Goal: Task Accomplishment & Management: Manage account settings

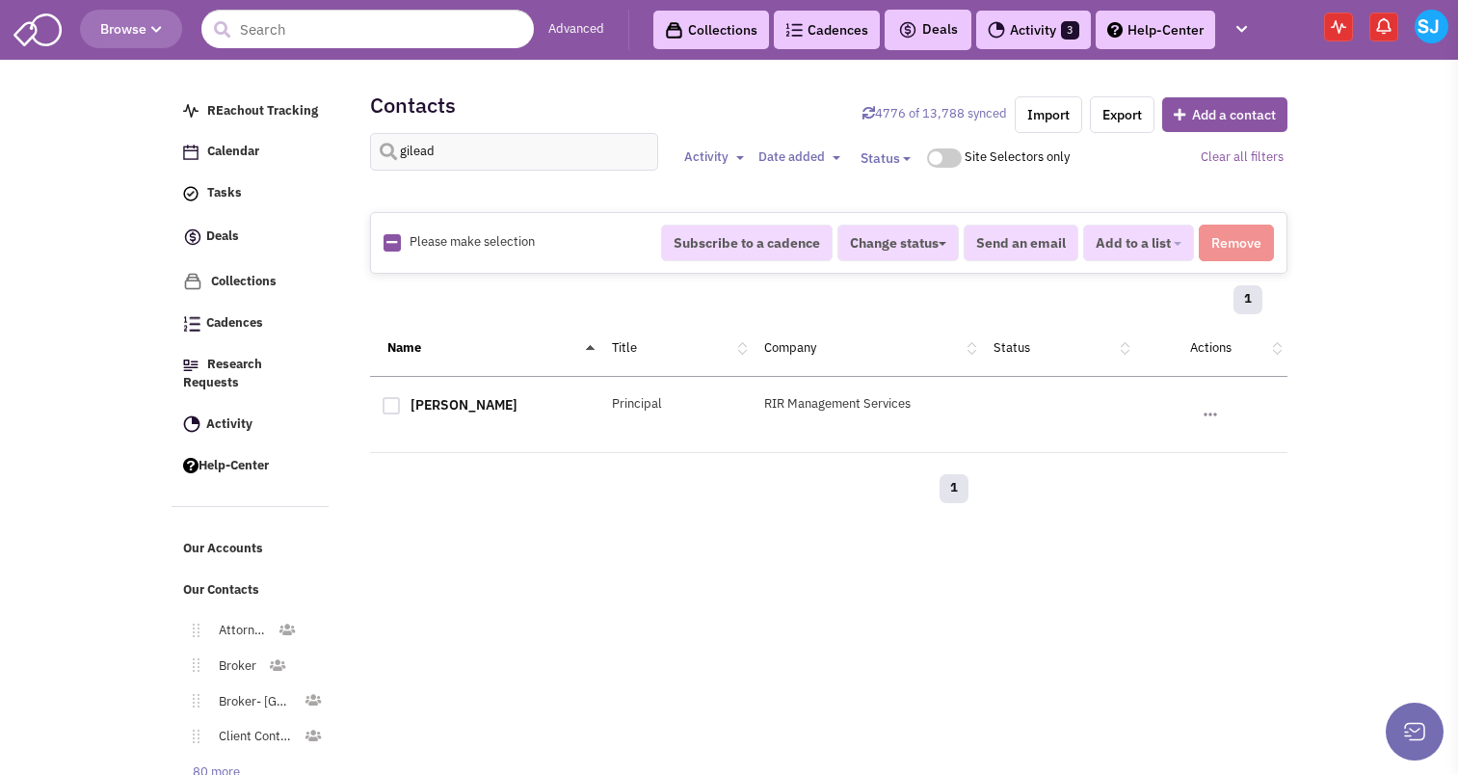
select select
click at [436, 151] on input "gilead" at bounding box center [514, 152] width 289 height 38
type input "[PERSON_NAME]"
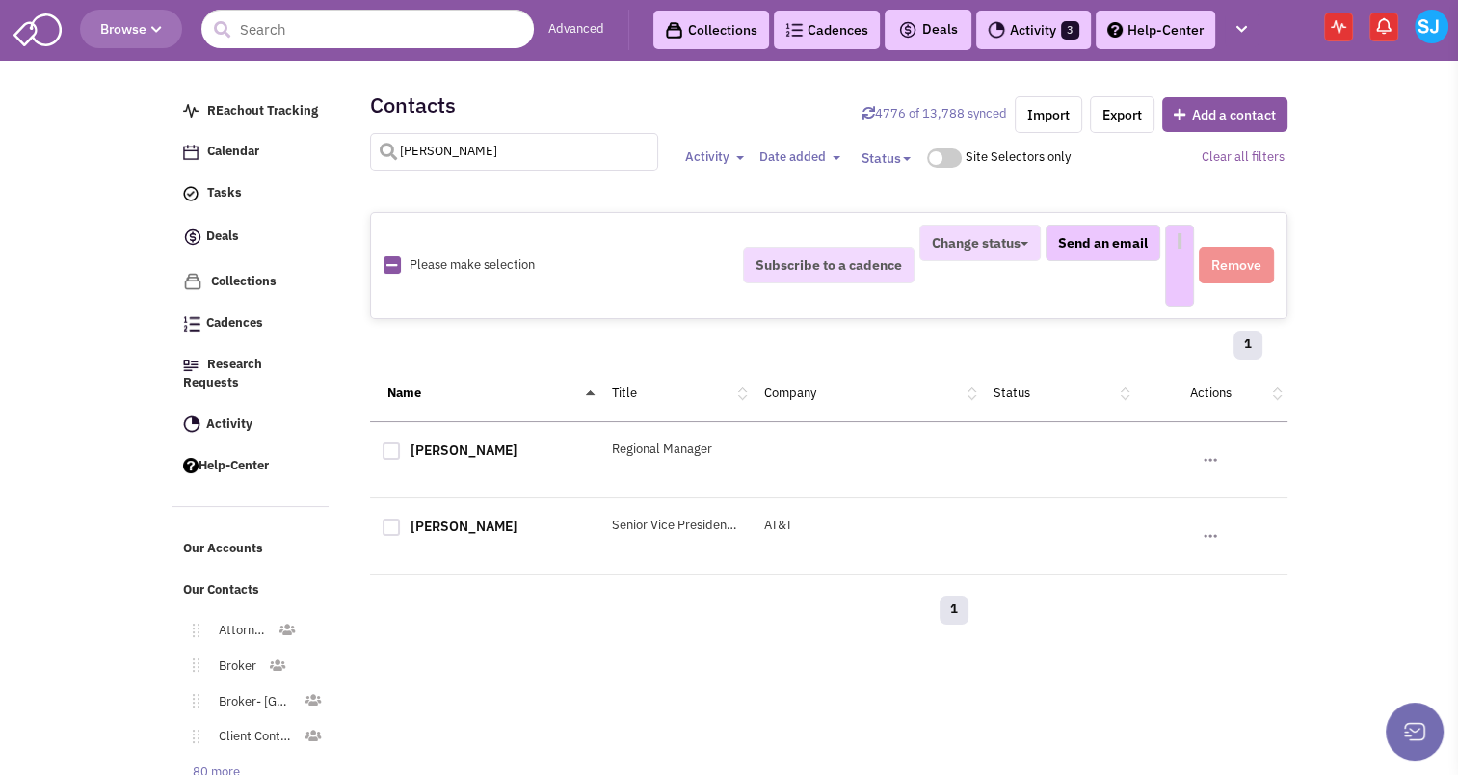
select select
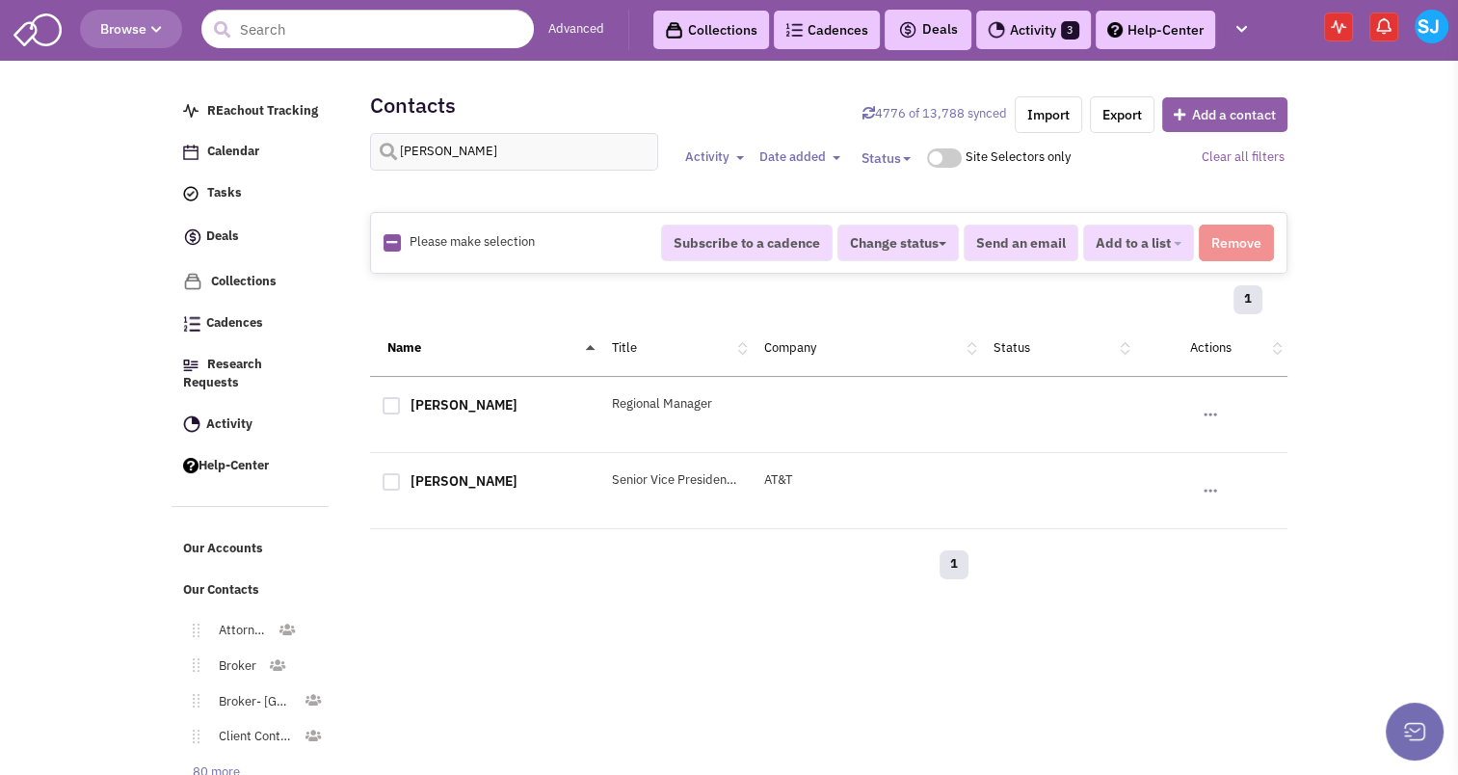
click at [1222, 105] on button "Add a contact" at bounding box center [1224, 114] width 125 height 35
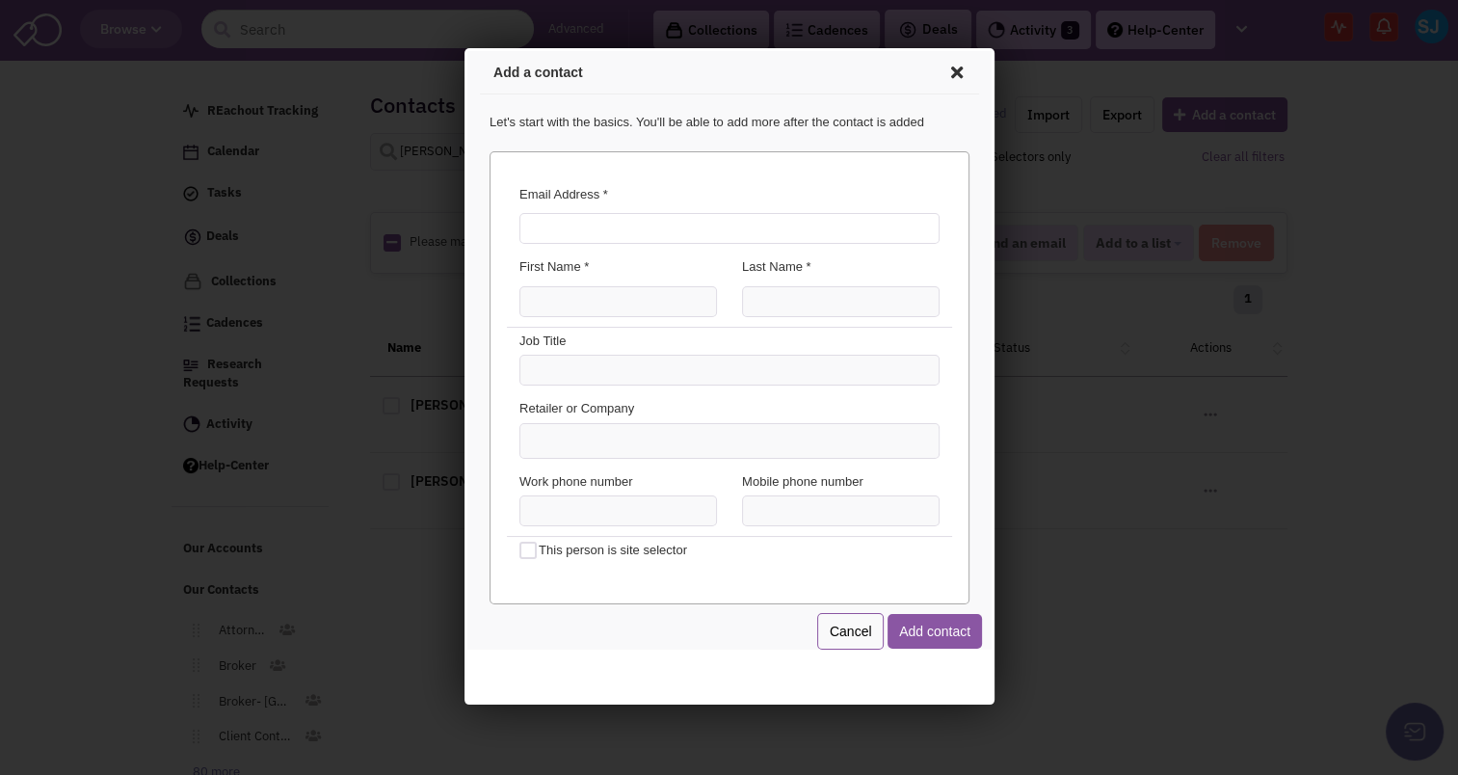
click at [547, 230] on input "Email Address *" at bounding box center [725, 225] width 420 height 31
type input "[EMAIL_ADDRESS][PERSON_NAME][DOMAIN_NAME]"
type input "[PERSON_NAME]"
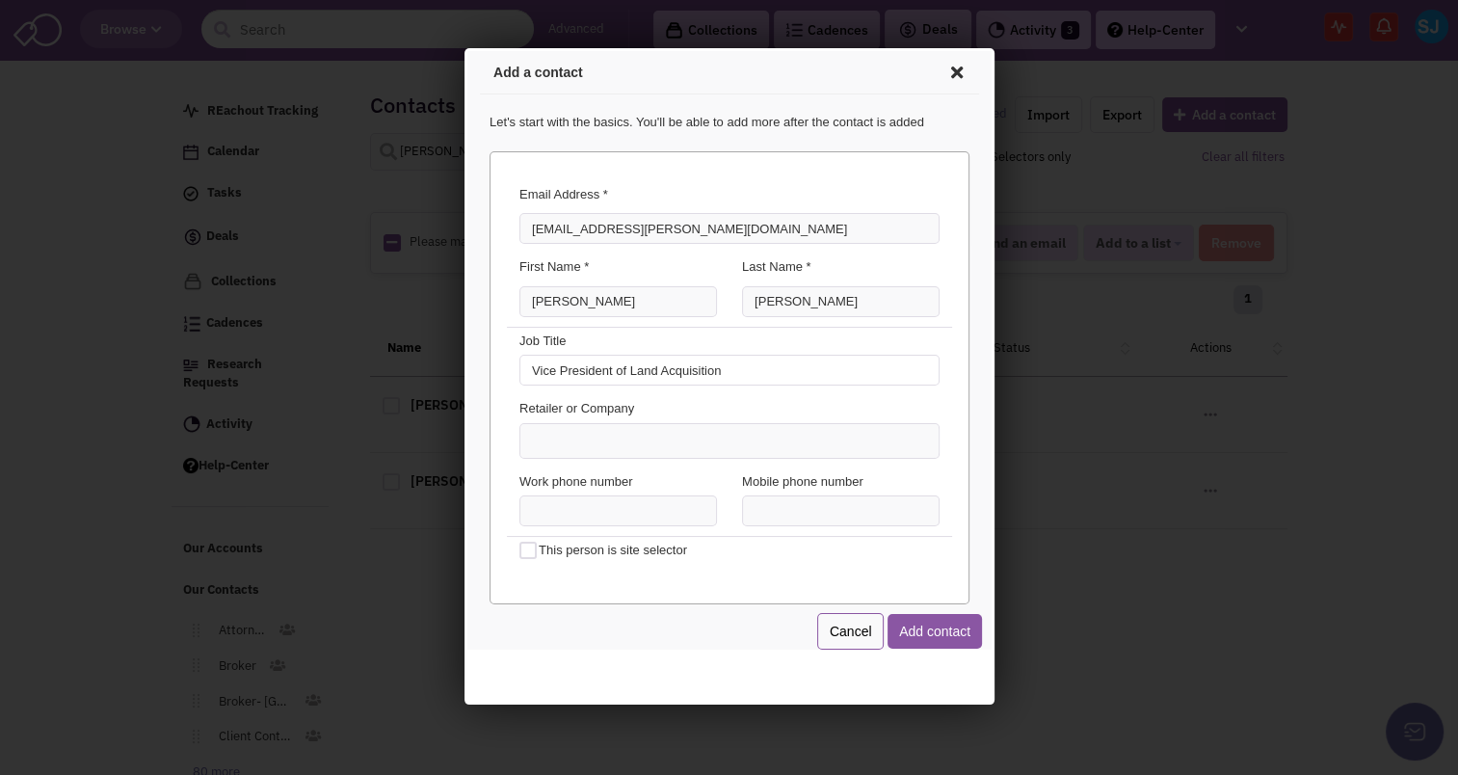
type input "Vice President of Land Acquisition"
type input "Westru"
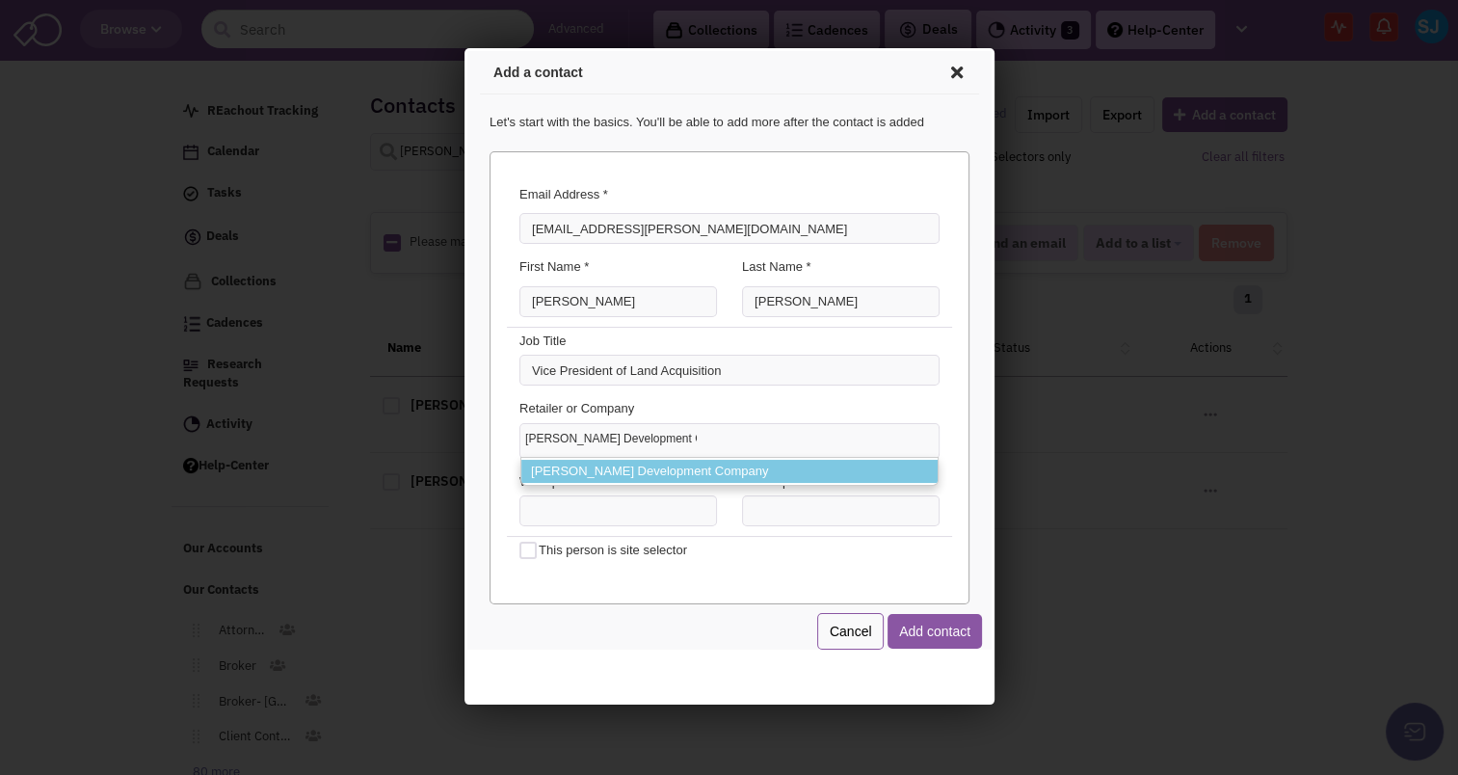
type input "[PERSON_NAME] Development Company"
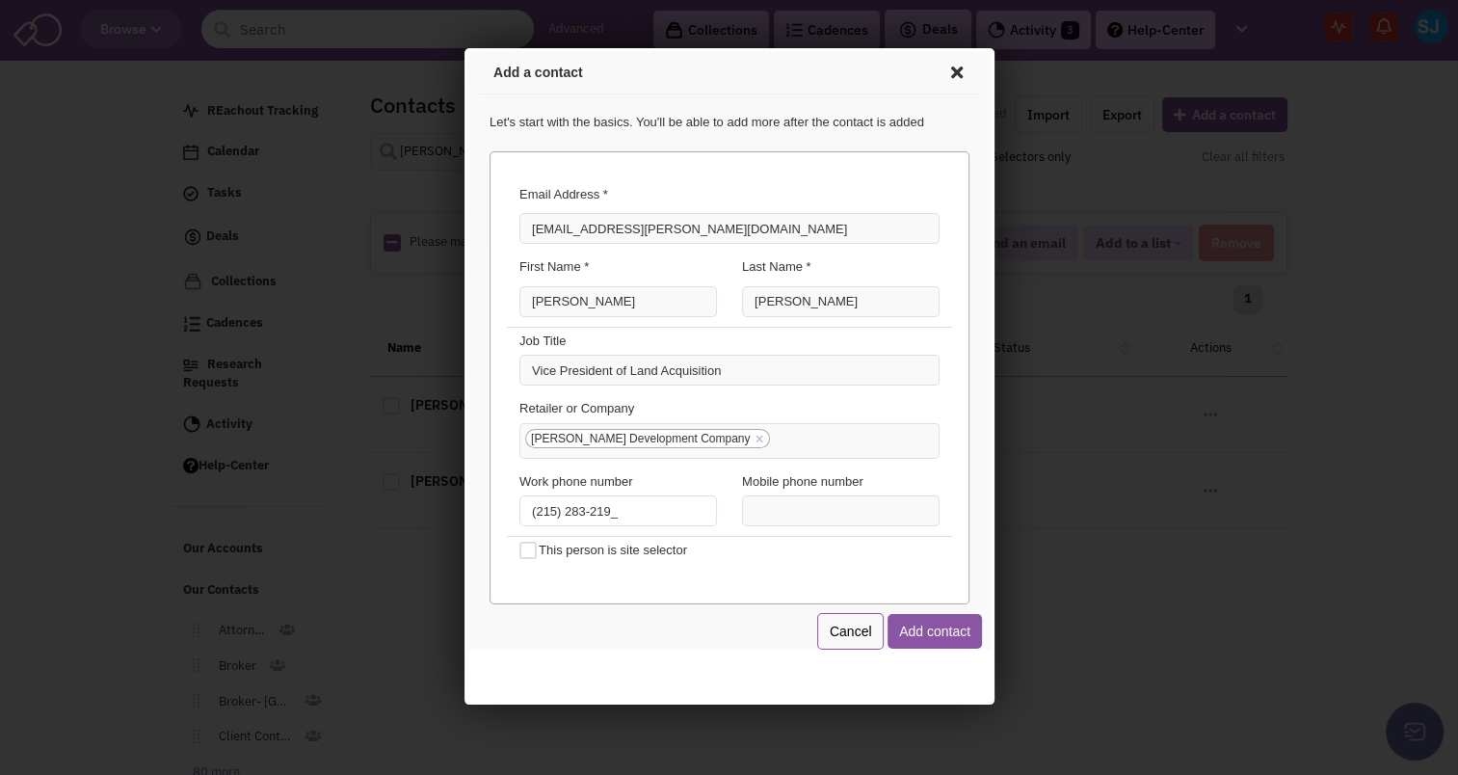
type input "[PHONE_NUMBER]"
click at [939, 617] on button "Add contact" at bounding box center [930, 628] width 94 height 35
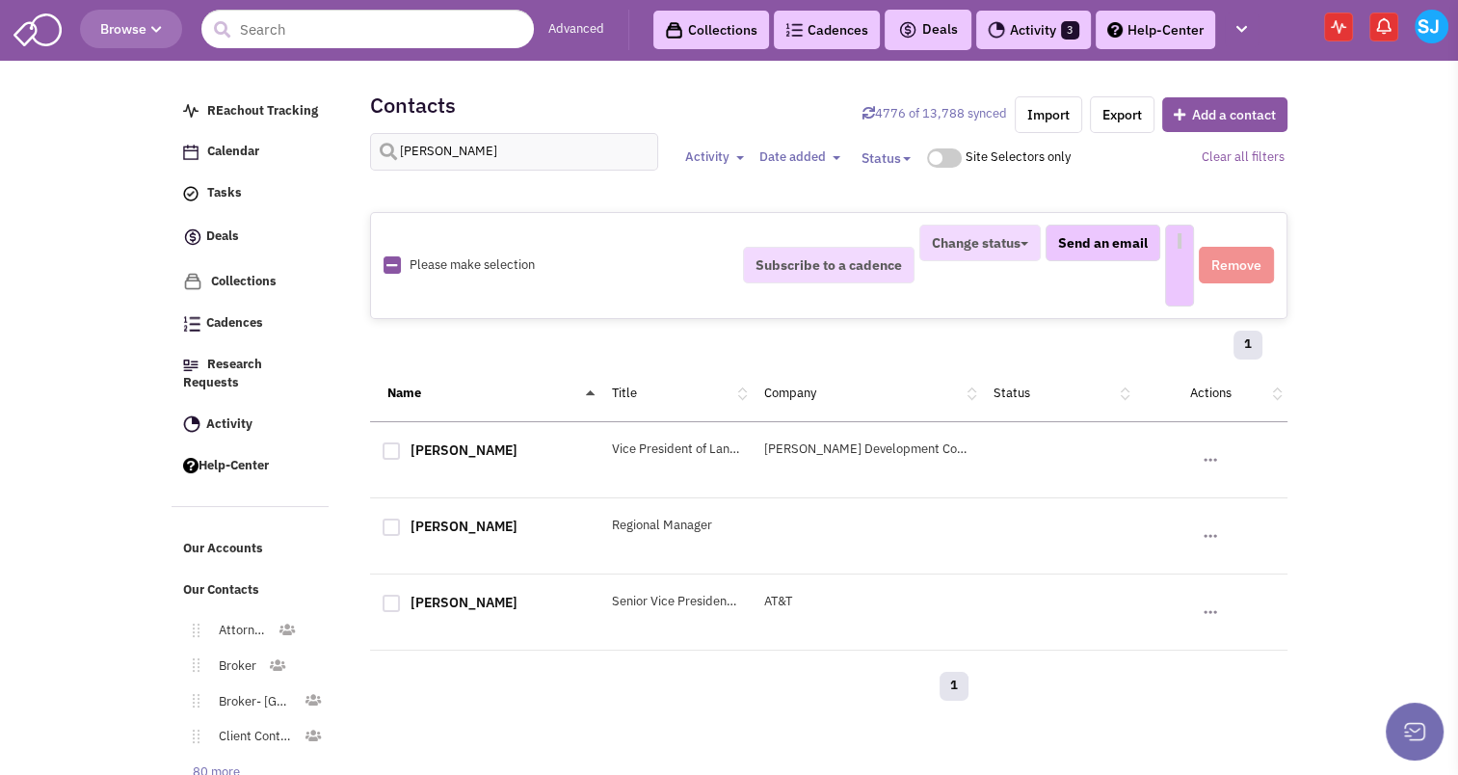
select select
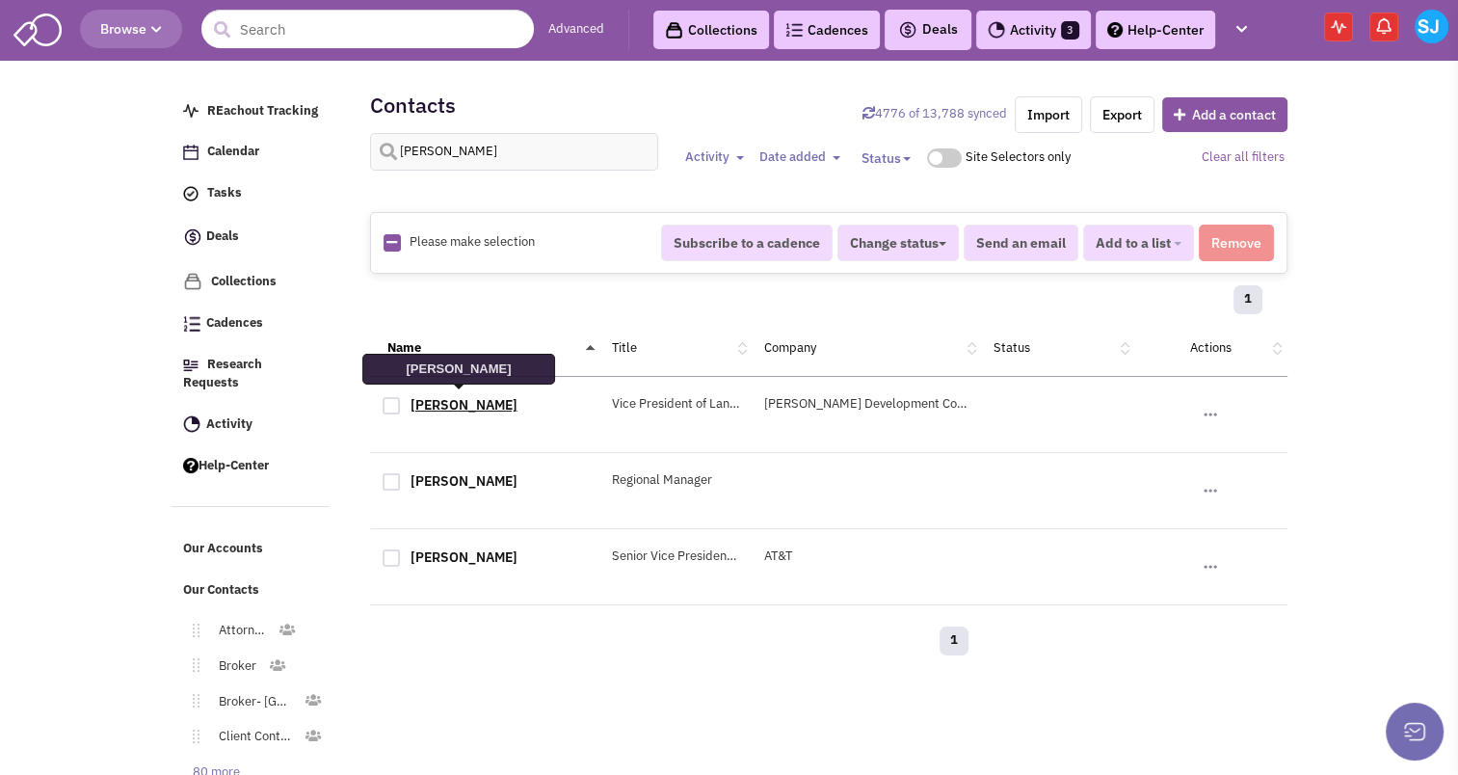
click at [437, 397] on link "[PERSON_NAME]" at bounding box center [463, 404] width 107 height 17
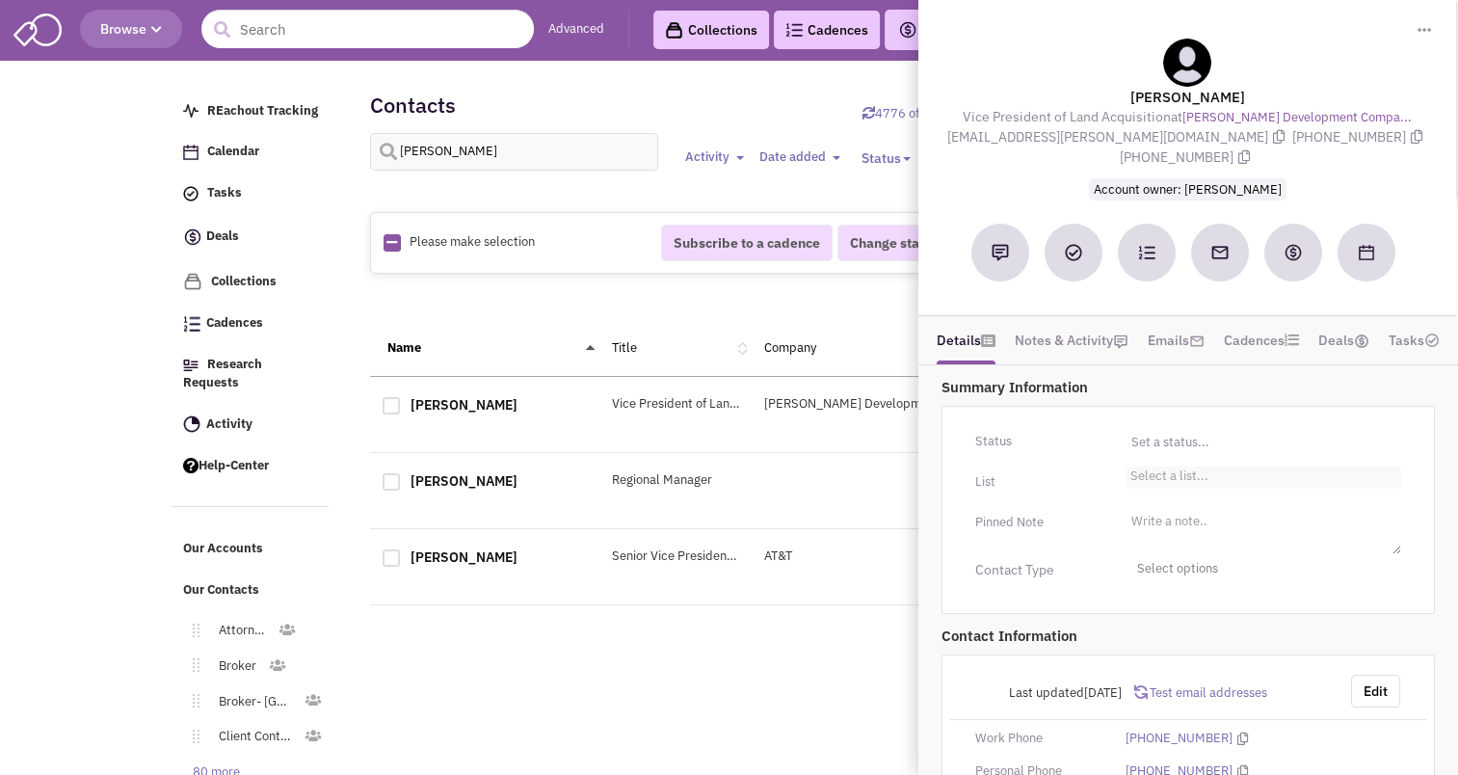
click at [1155, 466] on li "Select a list..." at bounding box center [1166, 473] width 83 height 14
click at [0, 0] on select "Select a list..." at bounding box center [0, 0] width 0 height 0
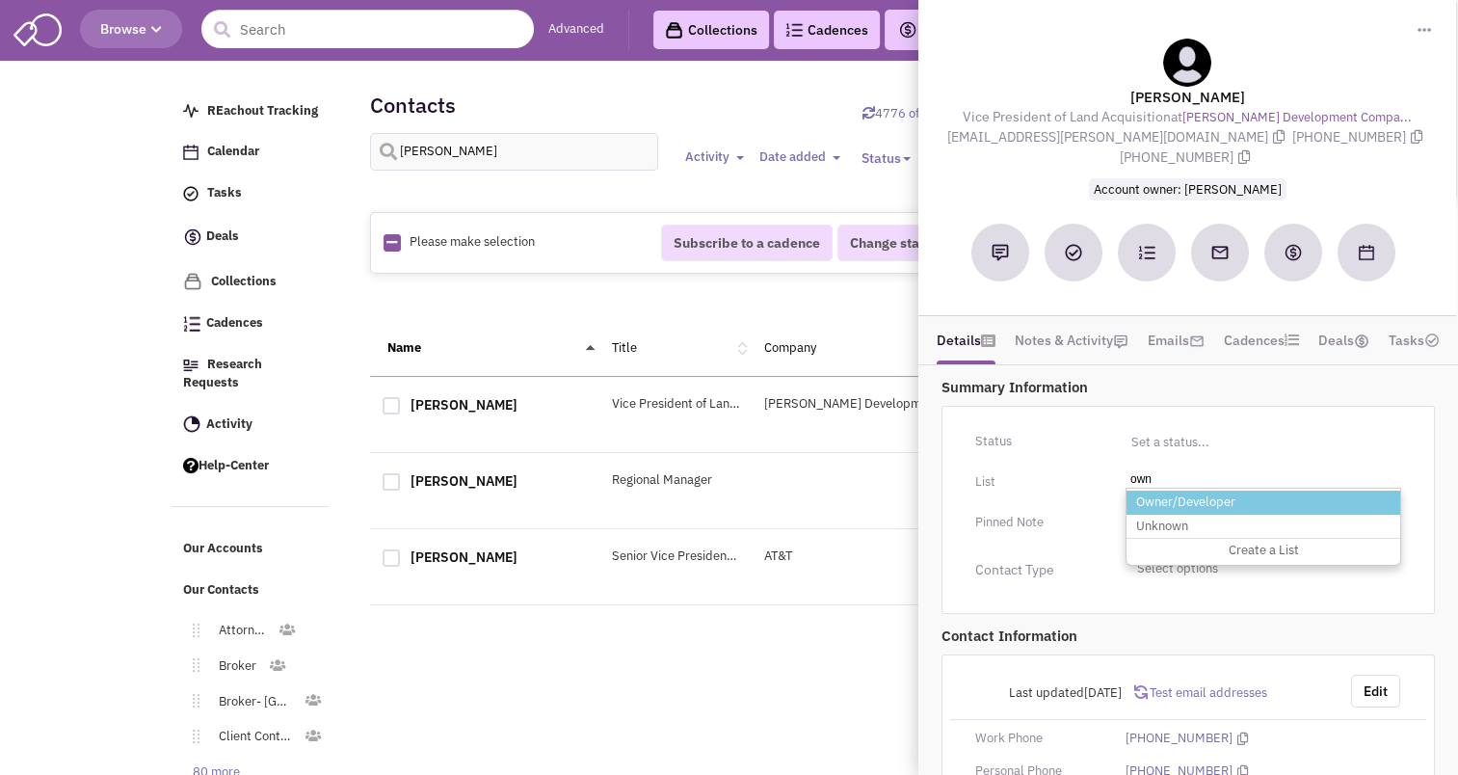
type input "own"
click at [1179, 490] on li "Owner/Developer" at bounding box center [1263, 502] width 274 height 24
click at [0, 0] on select "Select a list..." at bounding box center [0, 0] width 0 height 0
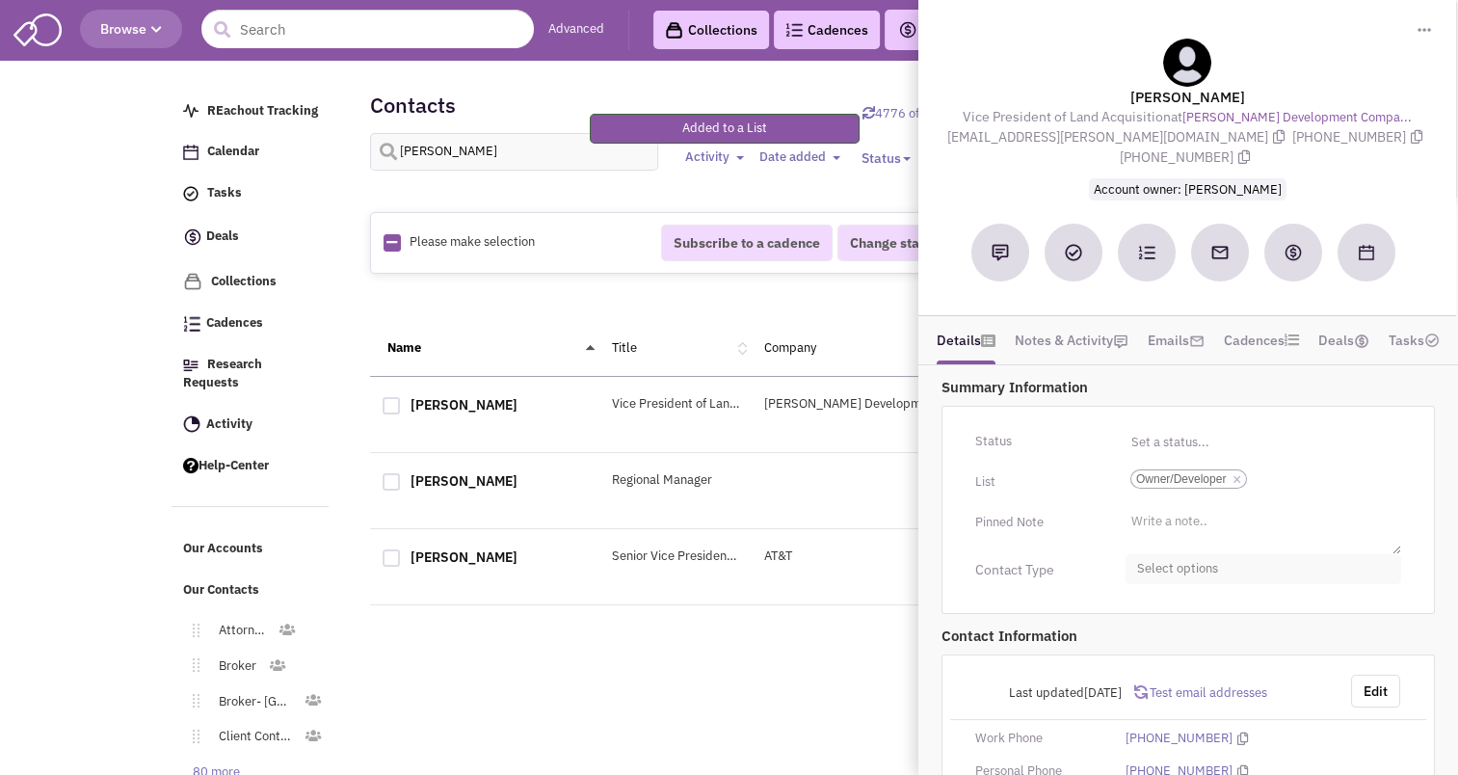
click at [1198, 554] on span "Select options" at bounding box center [1263, 569] width 276 height 30
click at [1151, 675] on div at bounding box center [1144, 683] width 17 height 17
checkbox input "true"
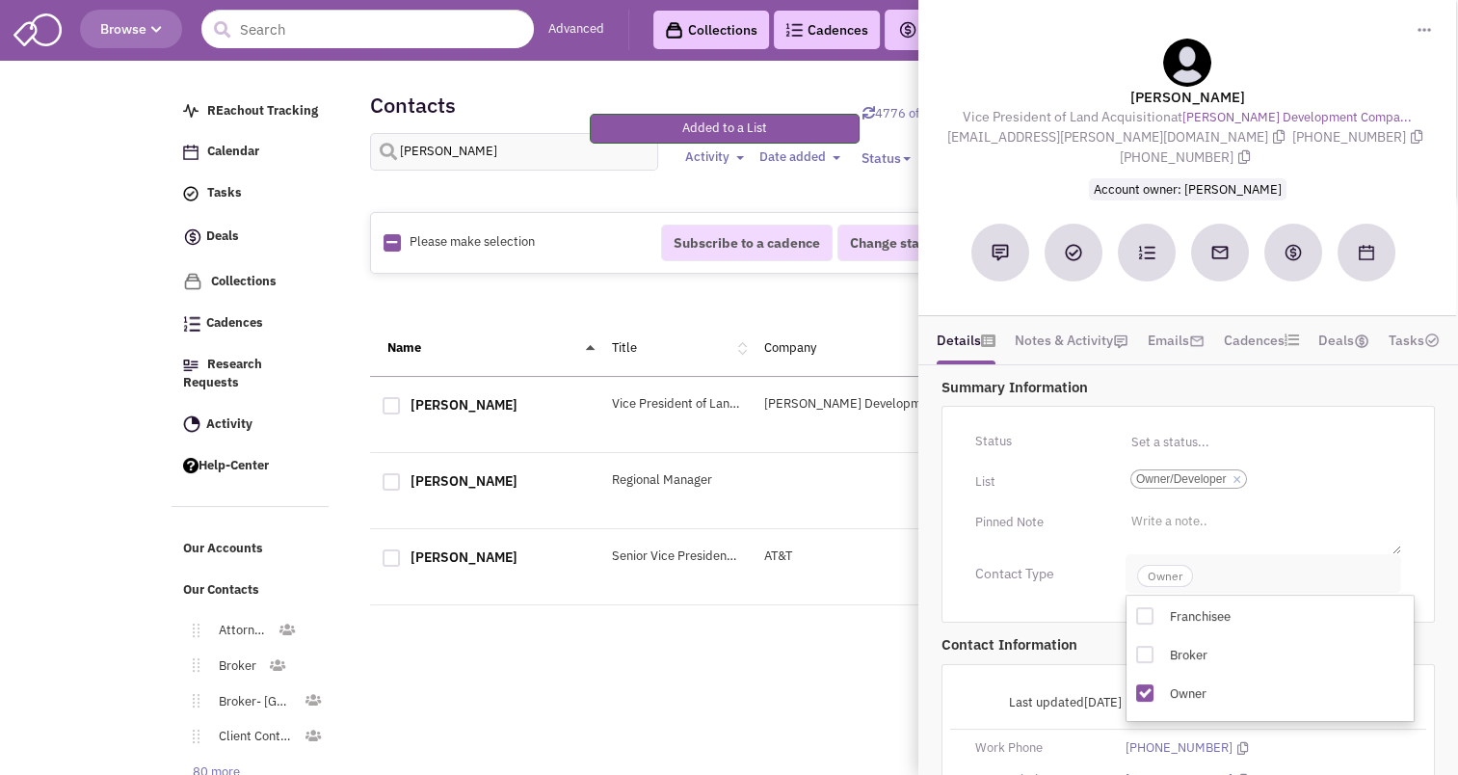
click at [1162, 565] on span "Owner" at bounding box center [1165, 576] width 56 height 22
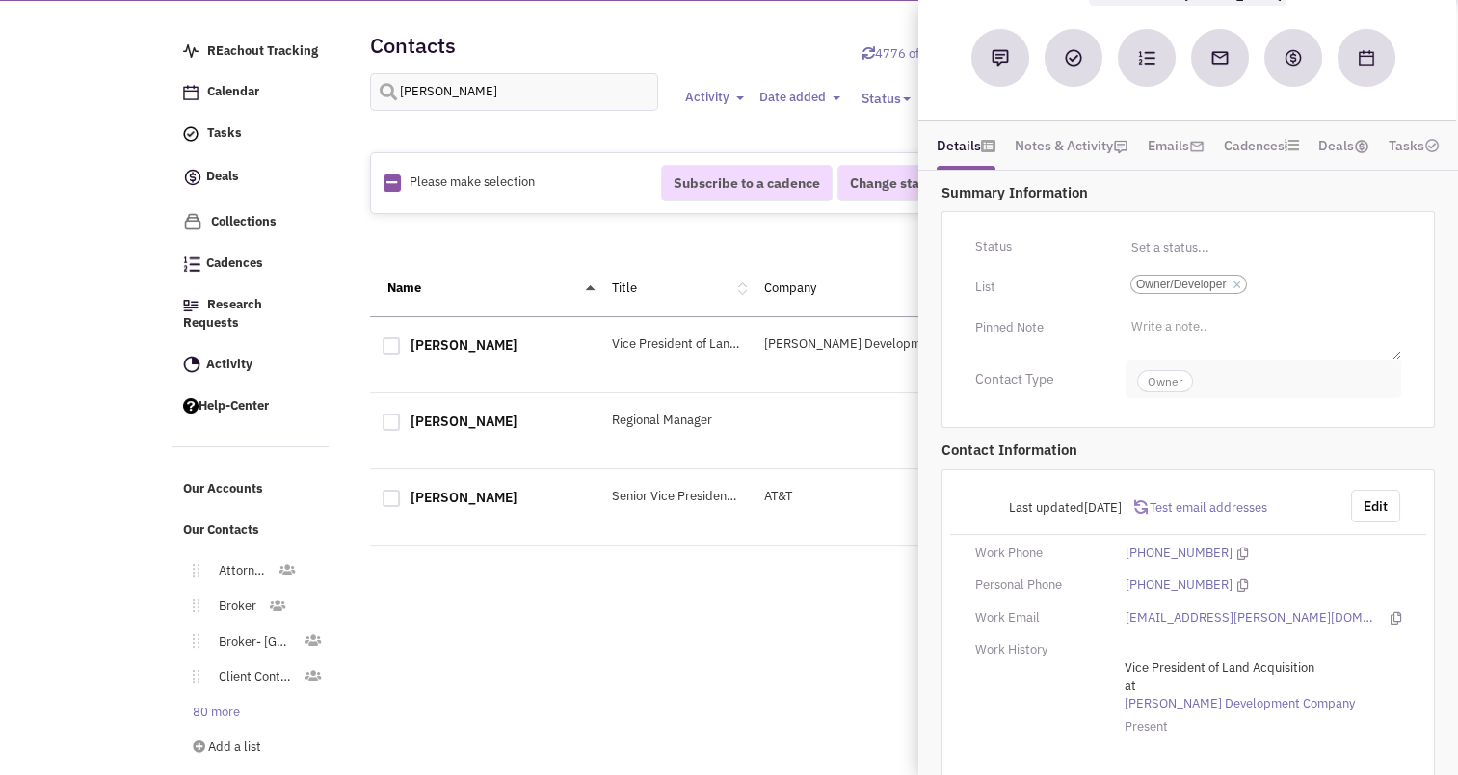
scroll to position [61, 0]
click at [1376, 489] on button "Edit" at bounding box center [1375, 505] width 49 height 33
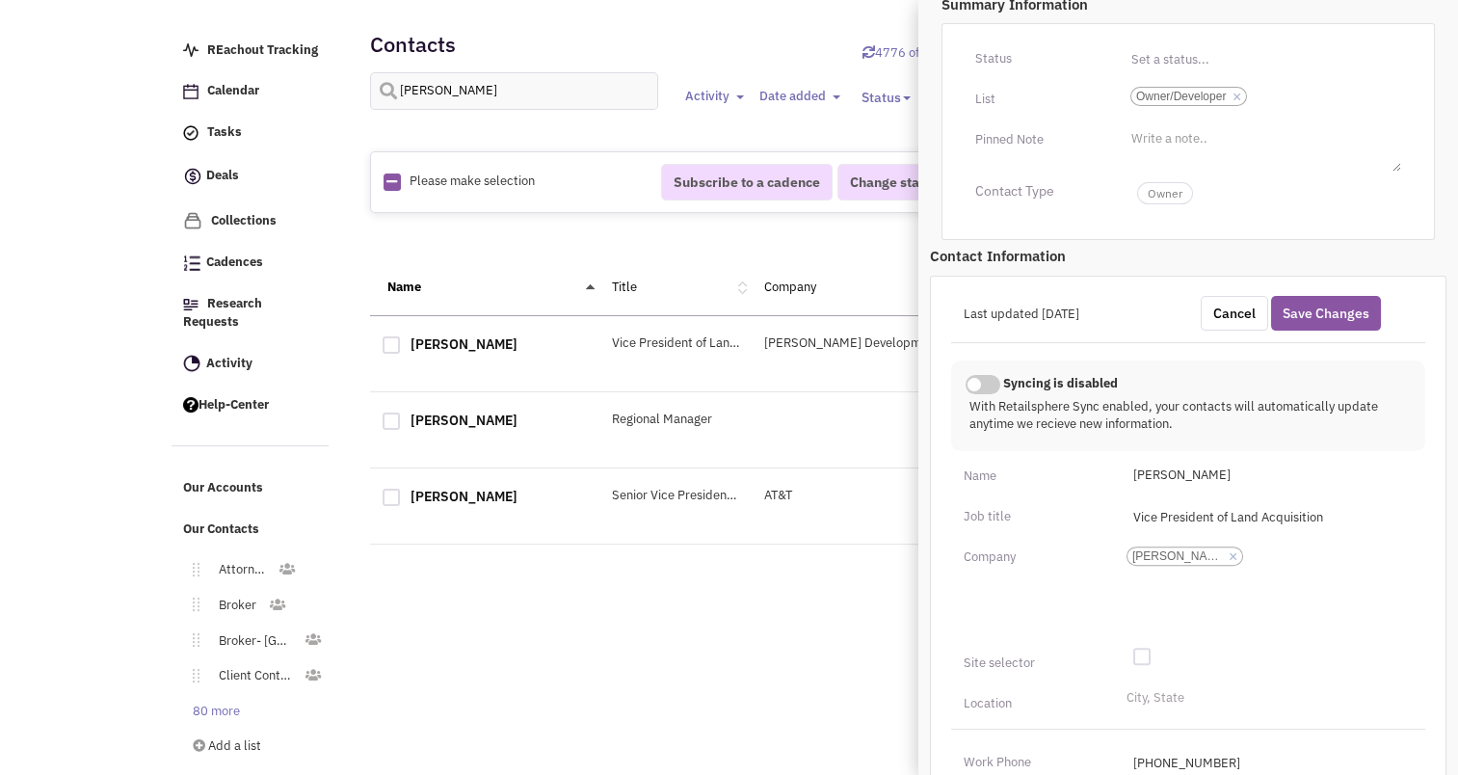
scroll to position [383, 0]
click at [1155, 687] on li "City, State" at bounding box center [1152, 694] width 63 height 14
click at [0, 0] on select "City, State" at bounding box center [0, 0] width 0 height 0
type input "Fort Was"
click at [1164, 764] on li "[GEOGRAPHIC_DATA][US_STATE]-[GEOGRAPHIC_DATA]" at bounding box center [1266, 776] width 289 height 24
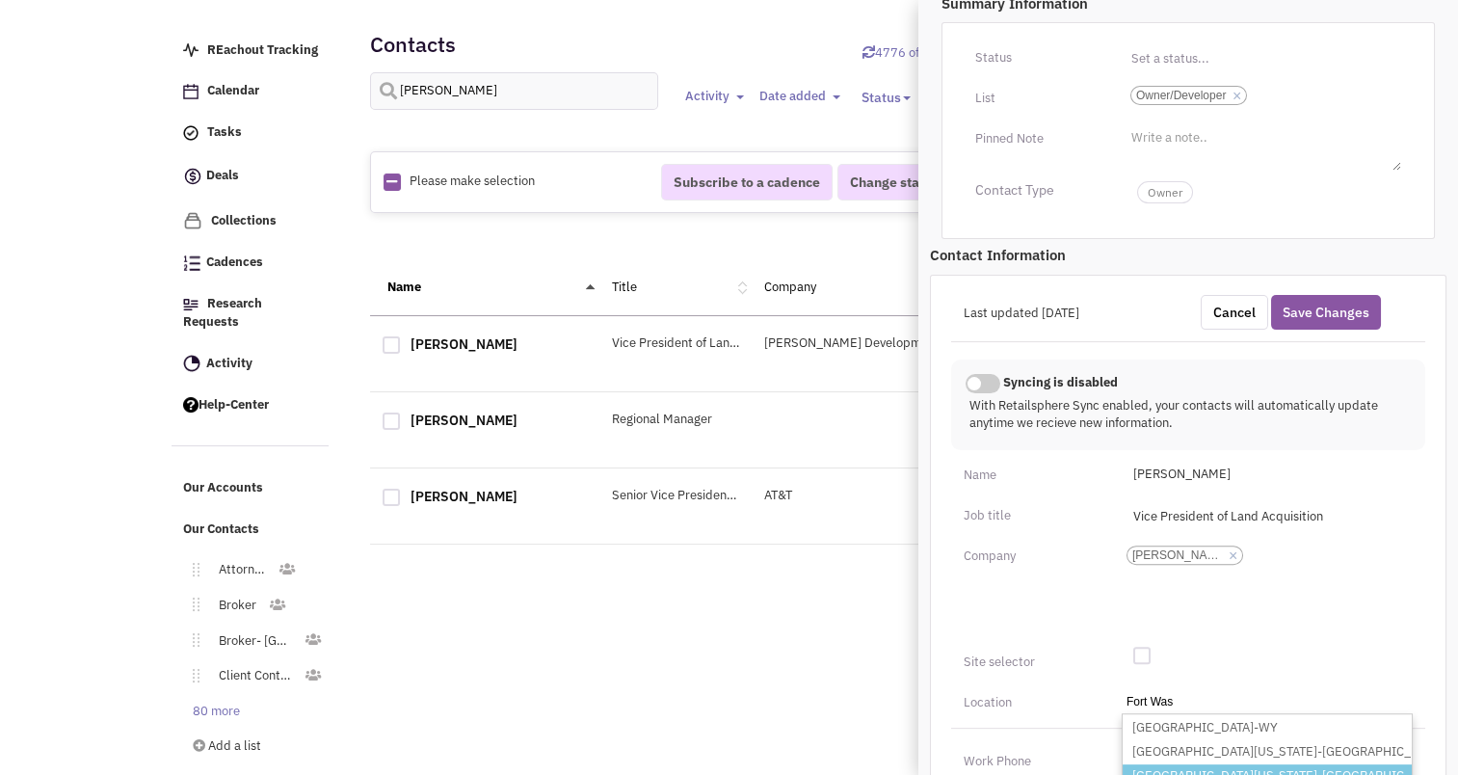
click at [0, 0] on select "City, [GEOGRAPHIC_DATA]-[GEOGRAPHIC_DATA] [GEOGRAPHIC_DATA][US_STATE]-[GEOGRAPH…" at bounding box center [0, 0] width 0 height 0
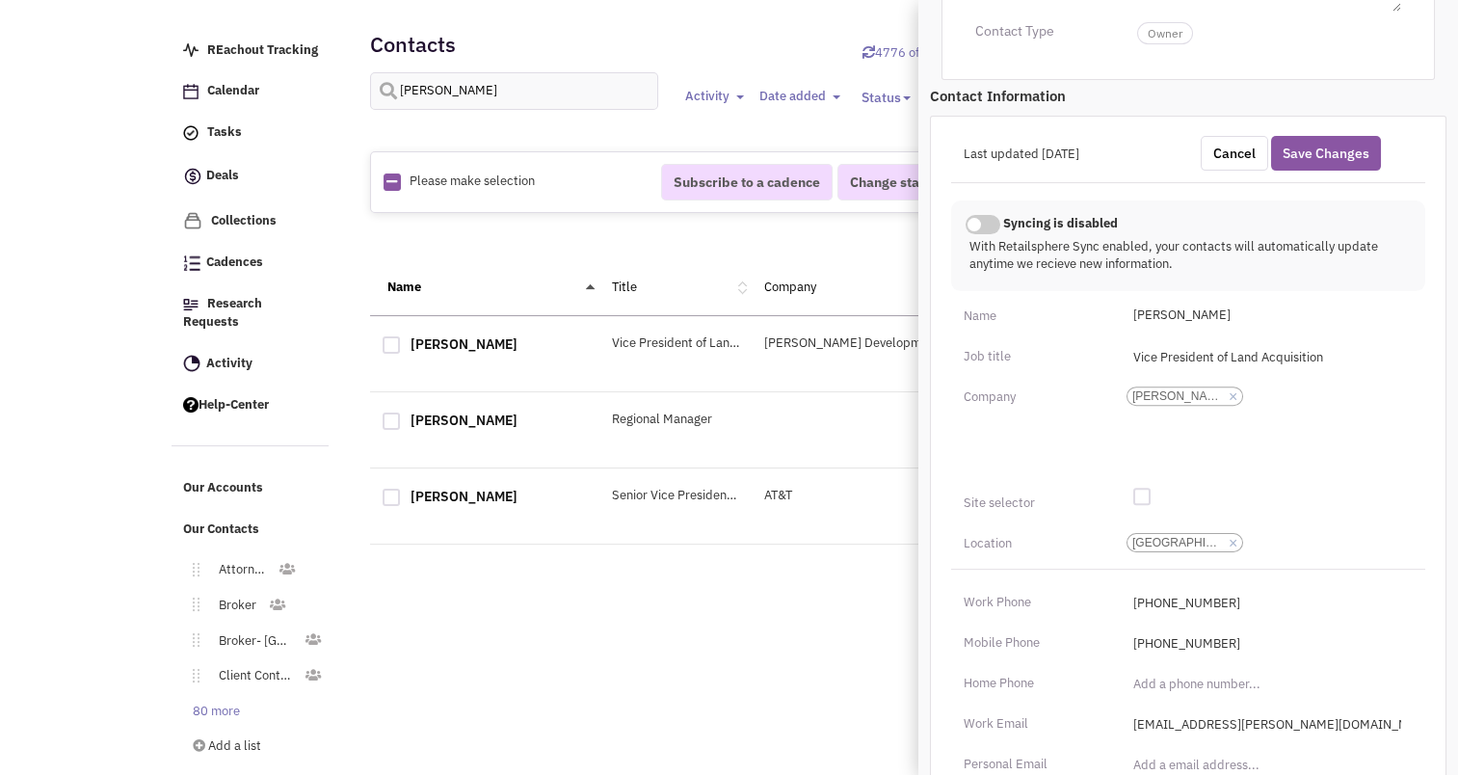
scroll to position [636, 0]
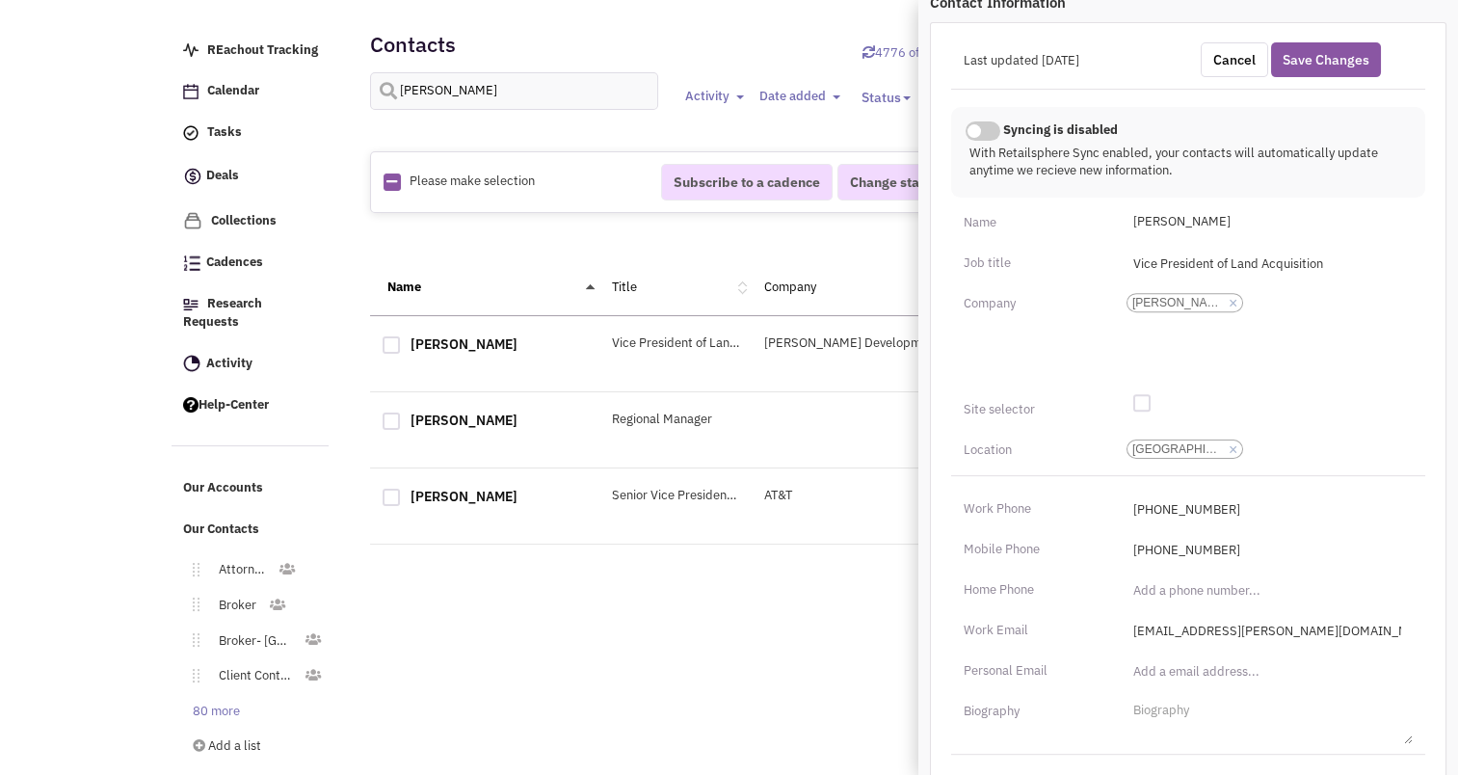
click at [1144, 394] on div at bounding box center [1141, 402] width 17 height 17
click at [1150, 398] on input "checkbox" at bounding box center [1156, 404] width 13 height 13
checkbox input "true"
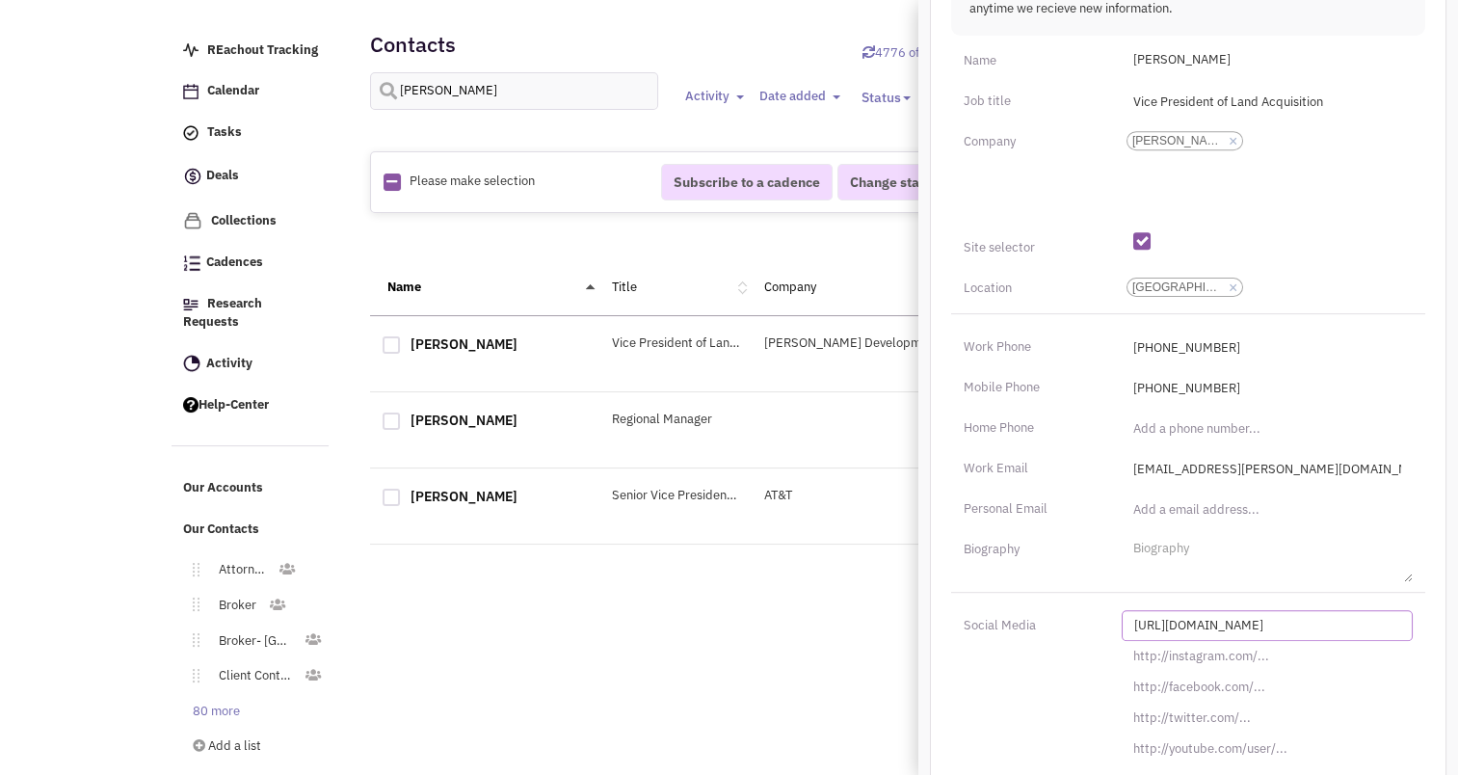
click at [1196, 610] on input "[URL][DOMAIN_NAME]" at bounding box center [1266, 625] width 291 height 31
paste input "mailto:[PERSON_NAME][EMAIL_ADDRESS][PERSON_NAME][DOMAIN_NAME]"
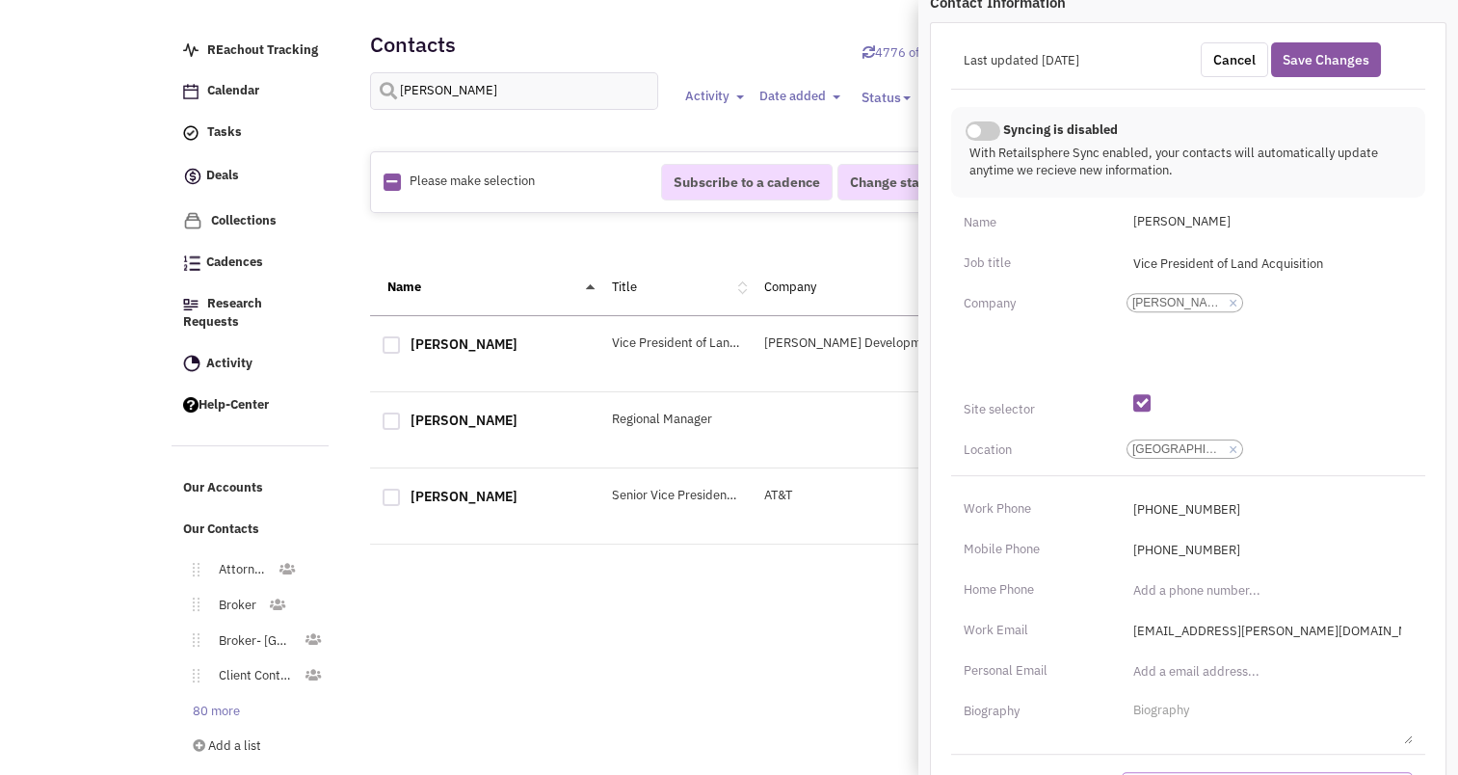
scroll to position [0, 0]
type input "m"
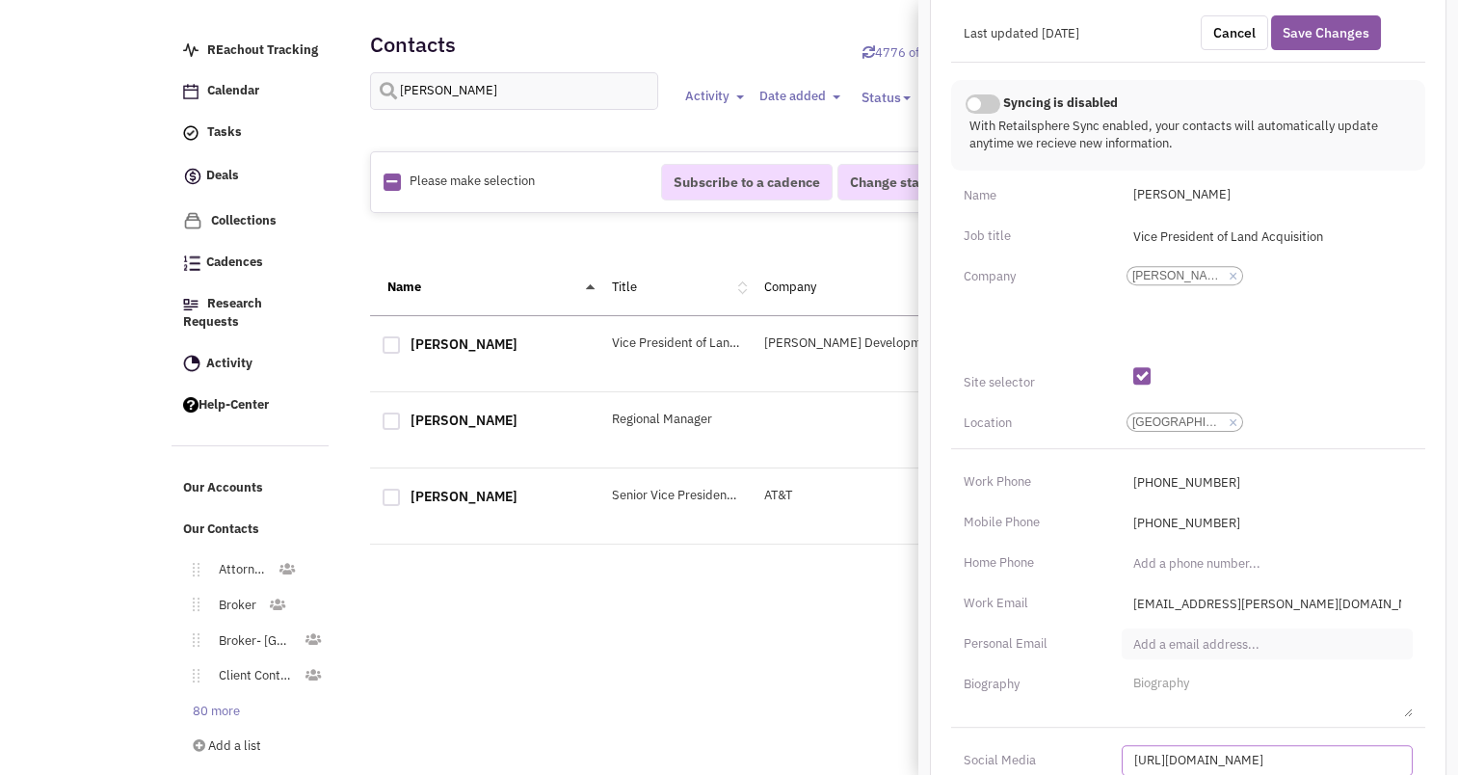
scroll to position [674, 0]
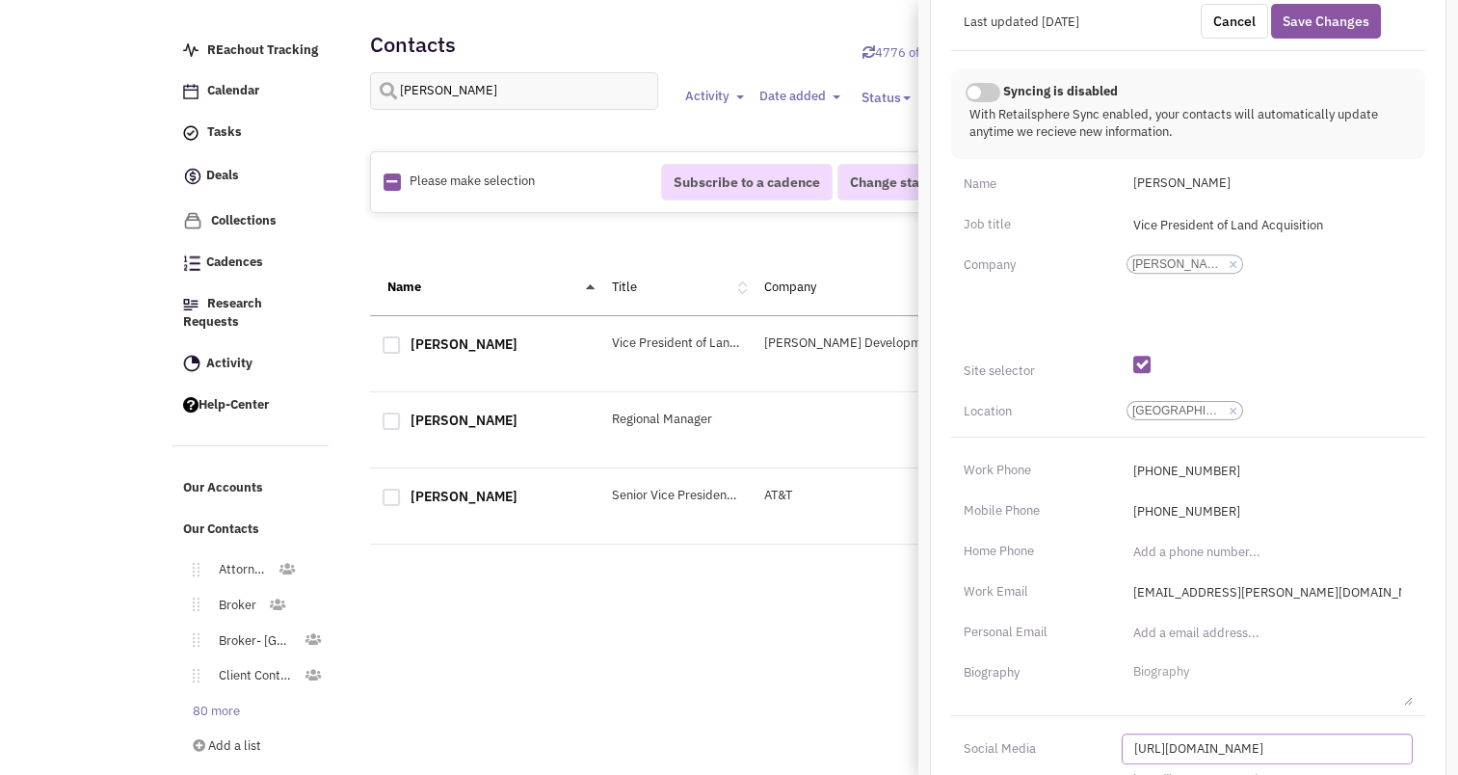
click at [1214, 733] on input "[URL][DOMAIN_NAME]" at bounding box center [1266, 748] width 291 height 31
paste input "s://[DOMAIN_NAME][URL][PERSON_NAME]"
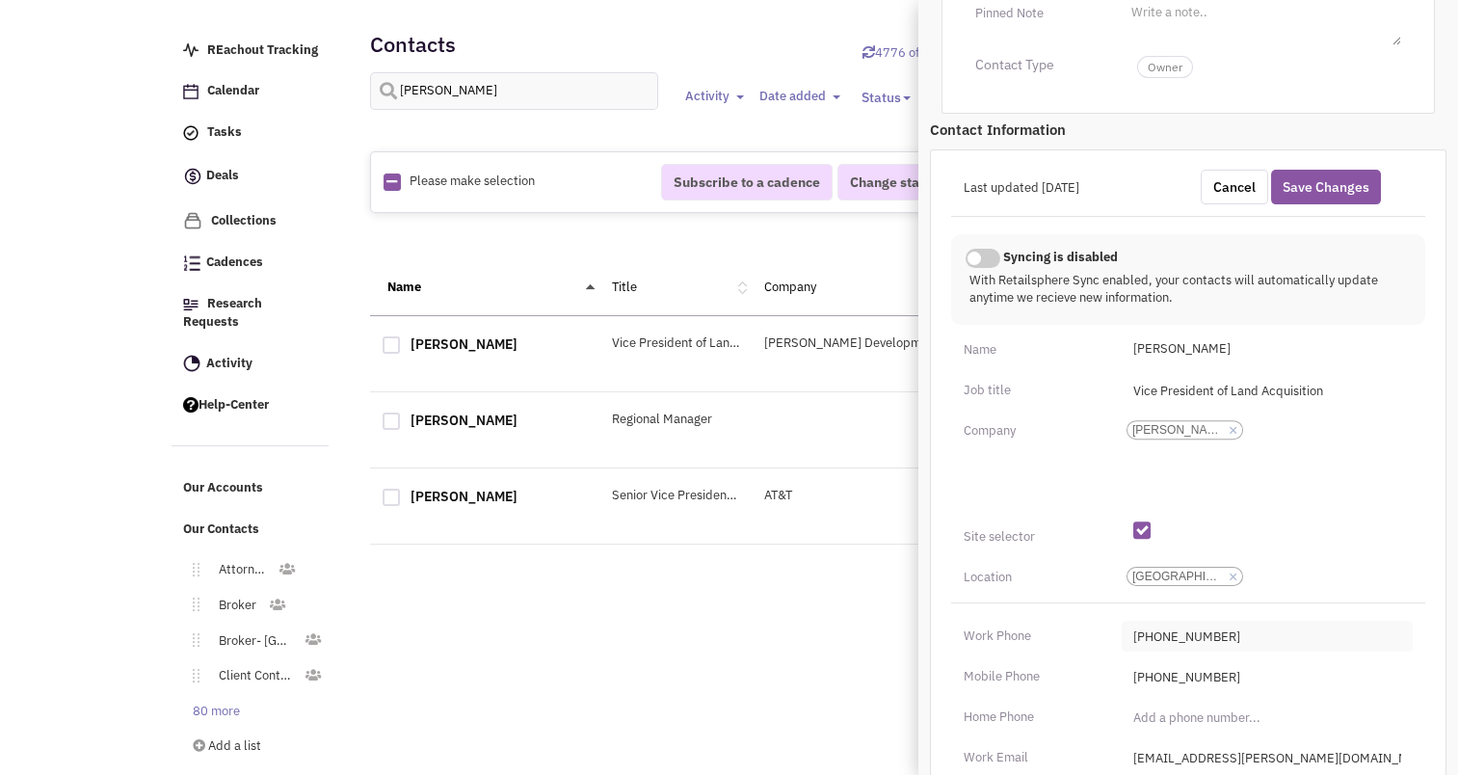
scroll to position [508, 0]
type input "[URL][DOMAIN_NAME][PERSON_NAME]"
click at [1314, 175] on button "Save Changes" at bounding box center [1326, 188] width 110 height 35
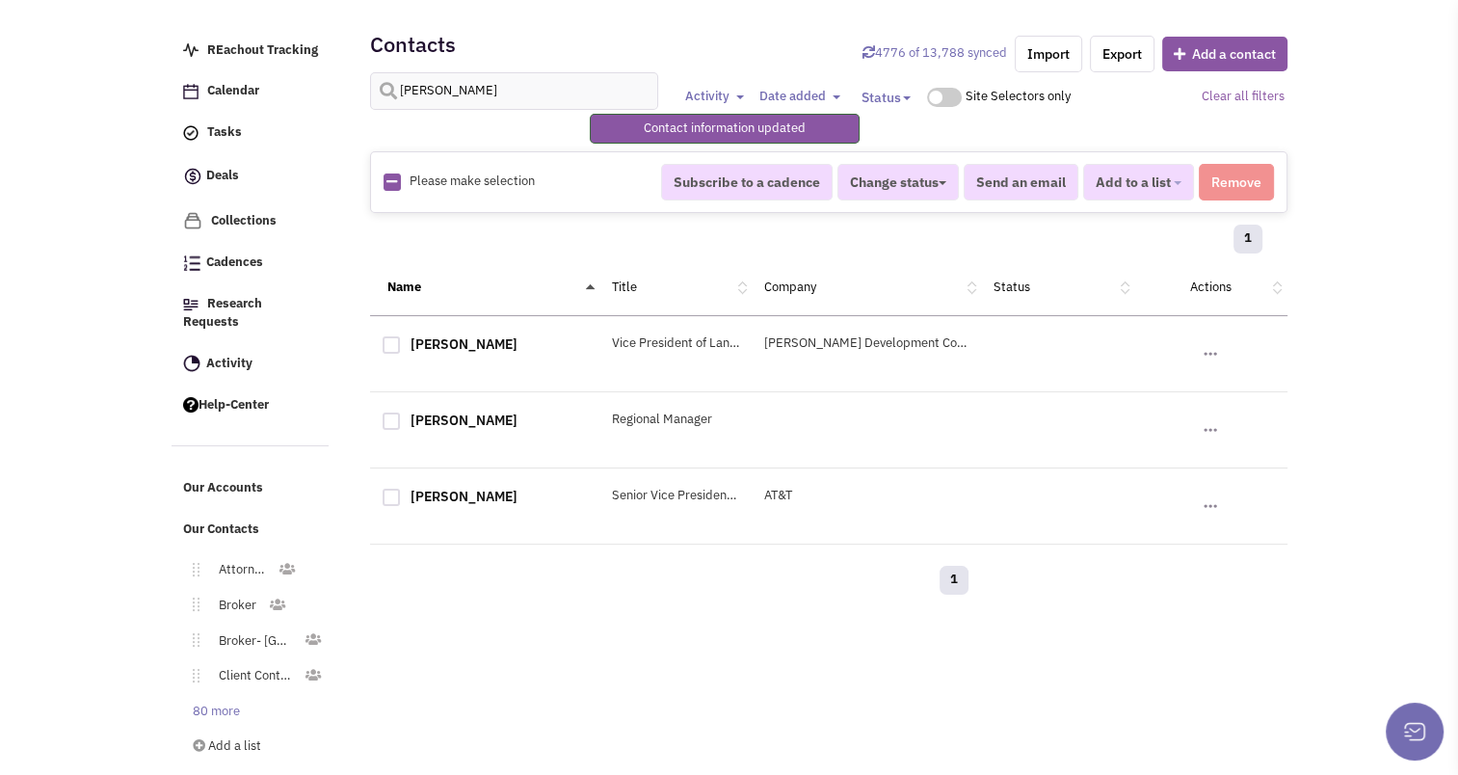
scroll to position [277, 0]
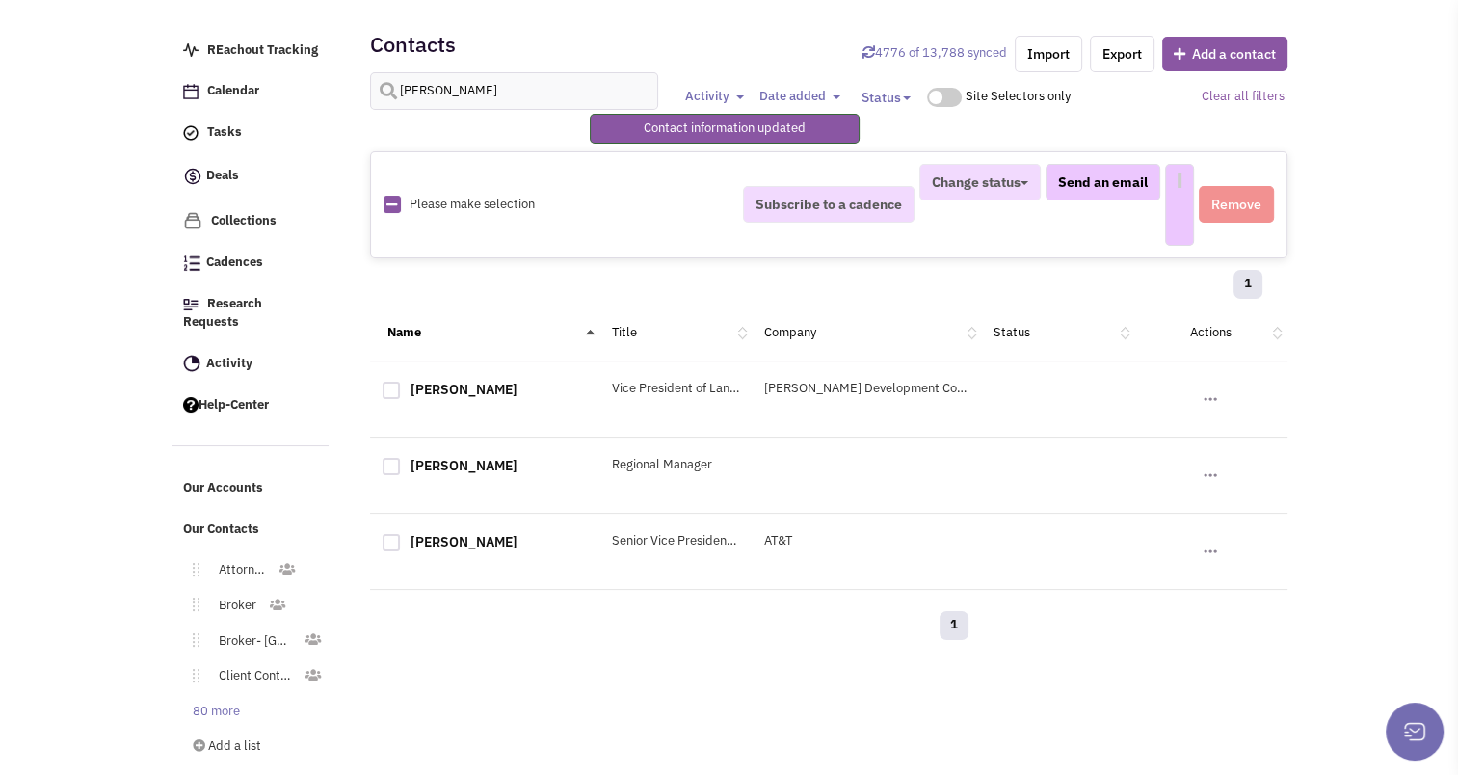
select select
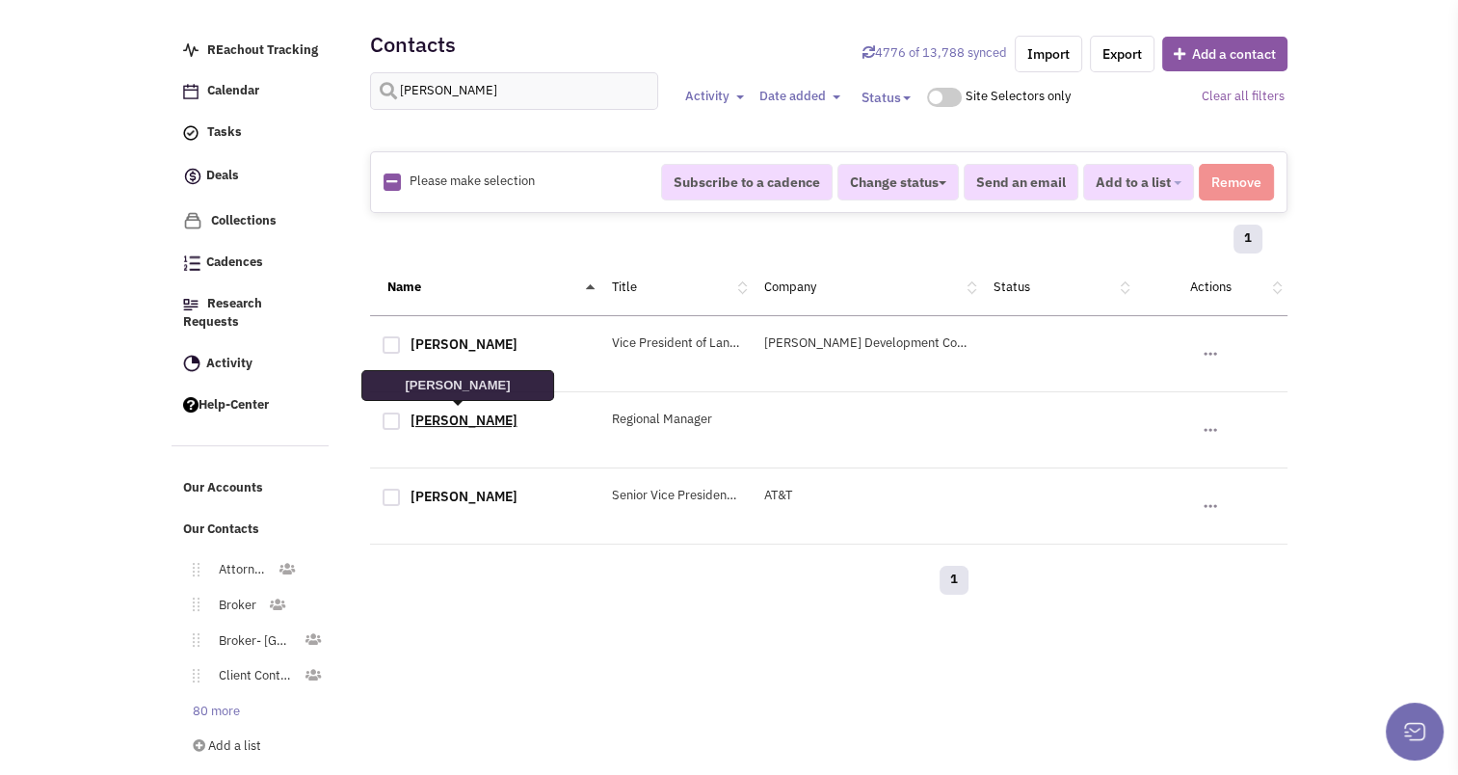
click at [471, 423] on link "[PERSON_NAME]" at bounding box center [463, 419] width 107 height 17
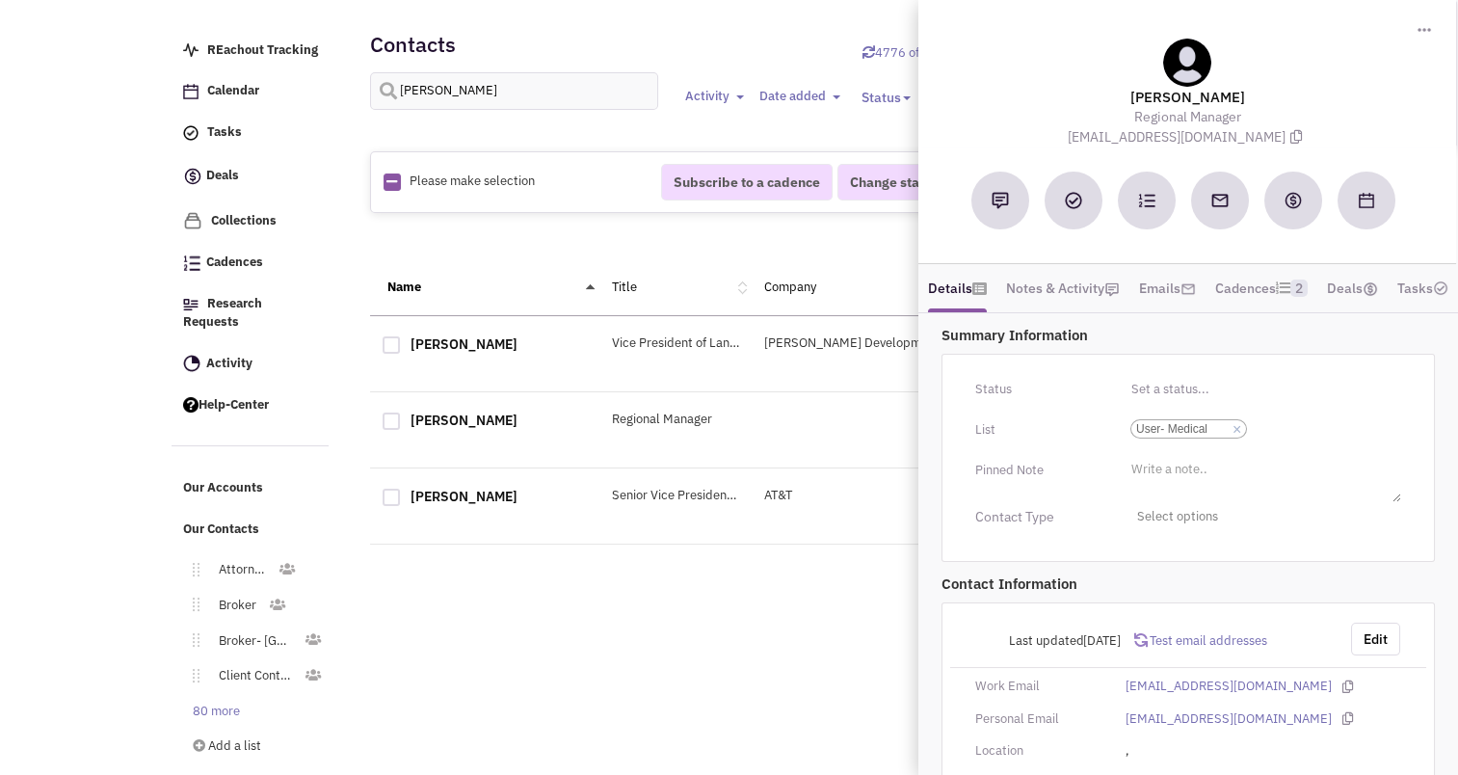
scroll to position [58, 0]
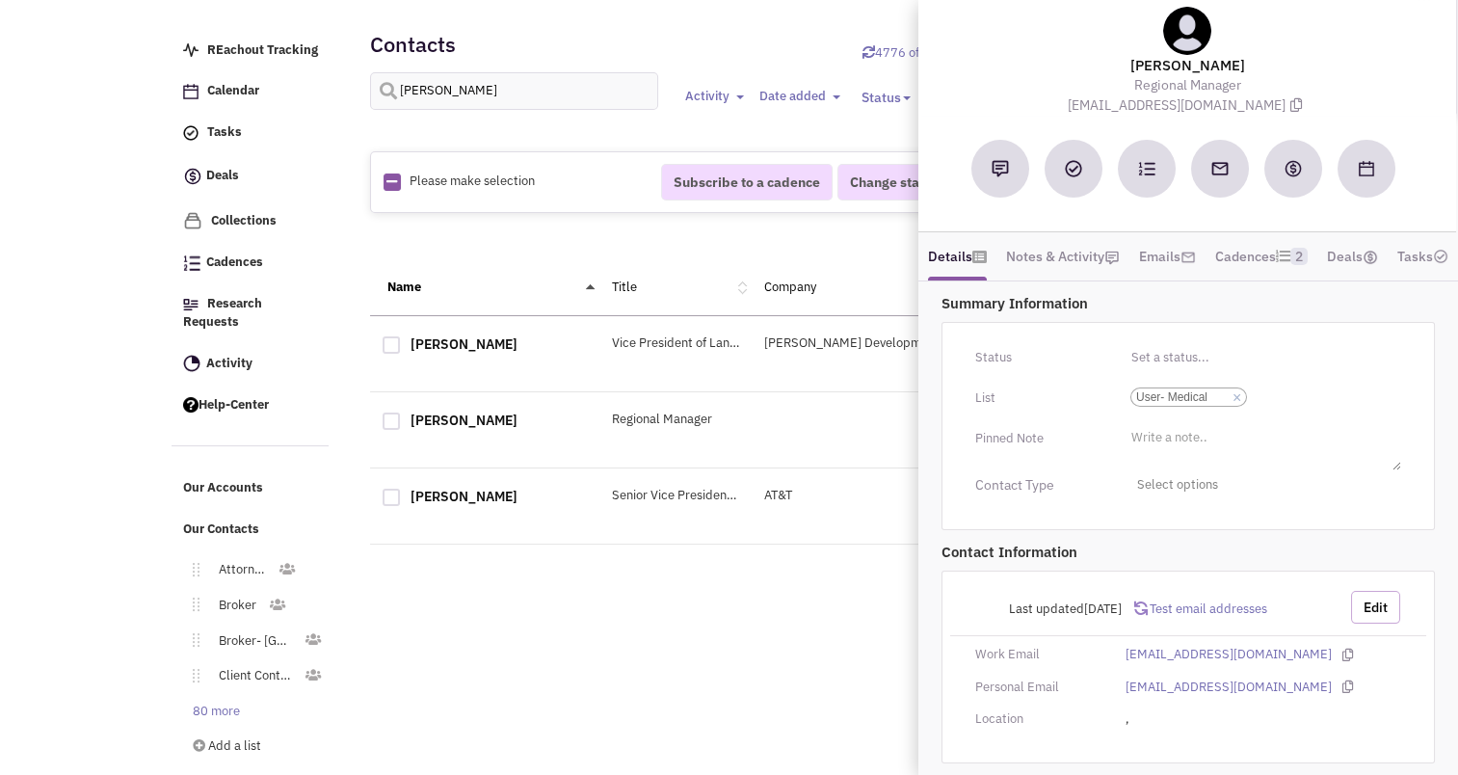
click at [1363, 619] on button "Edit" at bounding box center [1375, 607] width 49 height 33
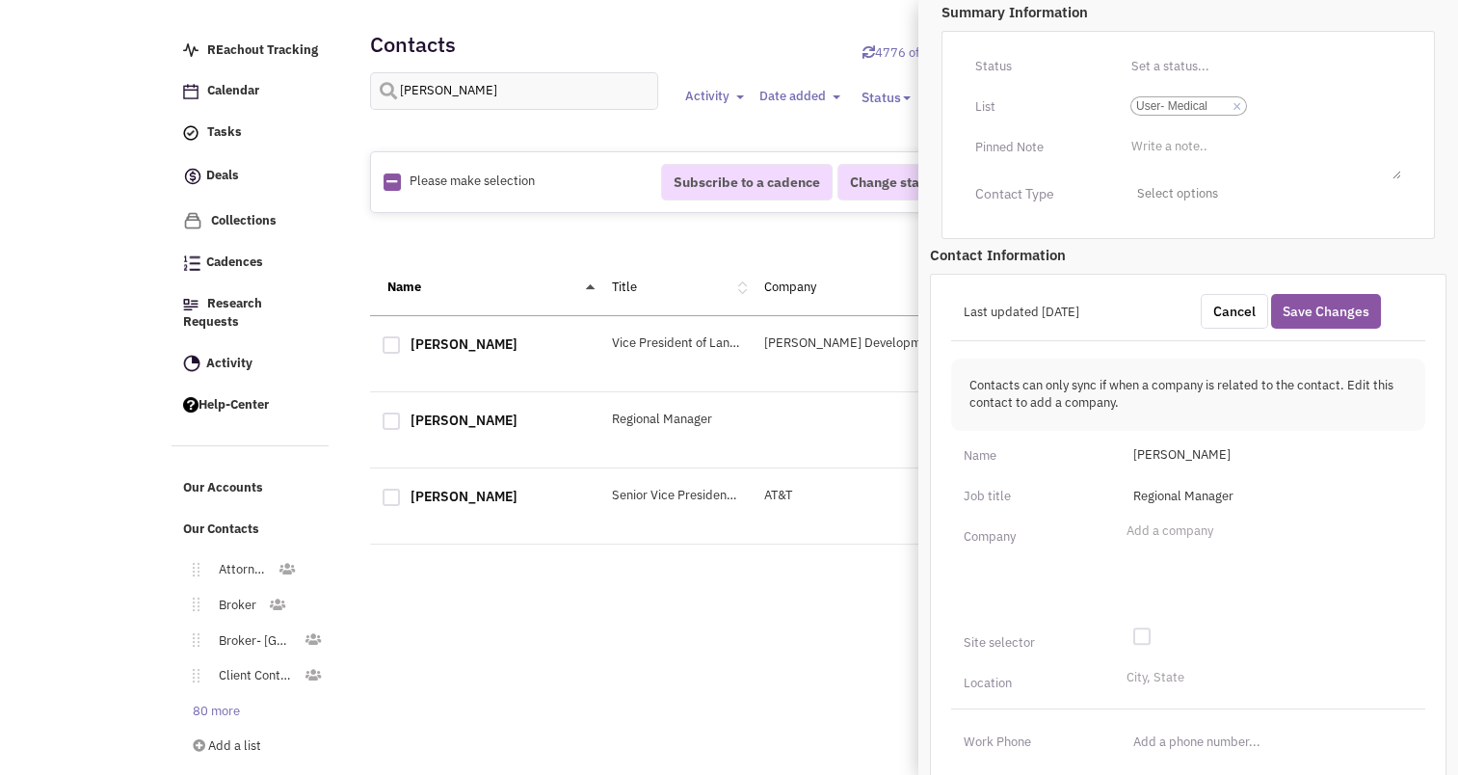
scroll to position [418, 0]
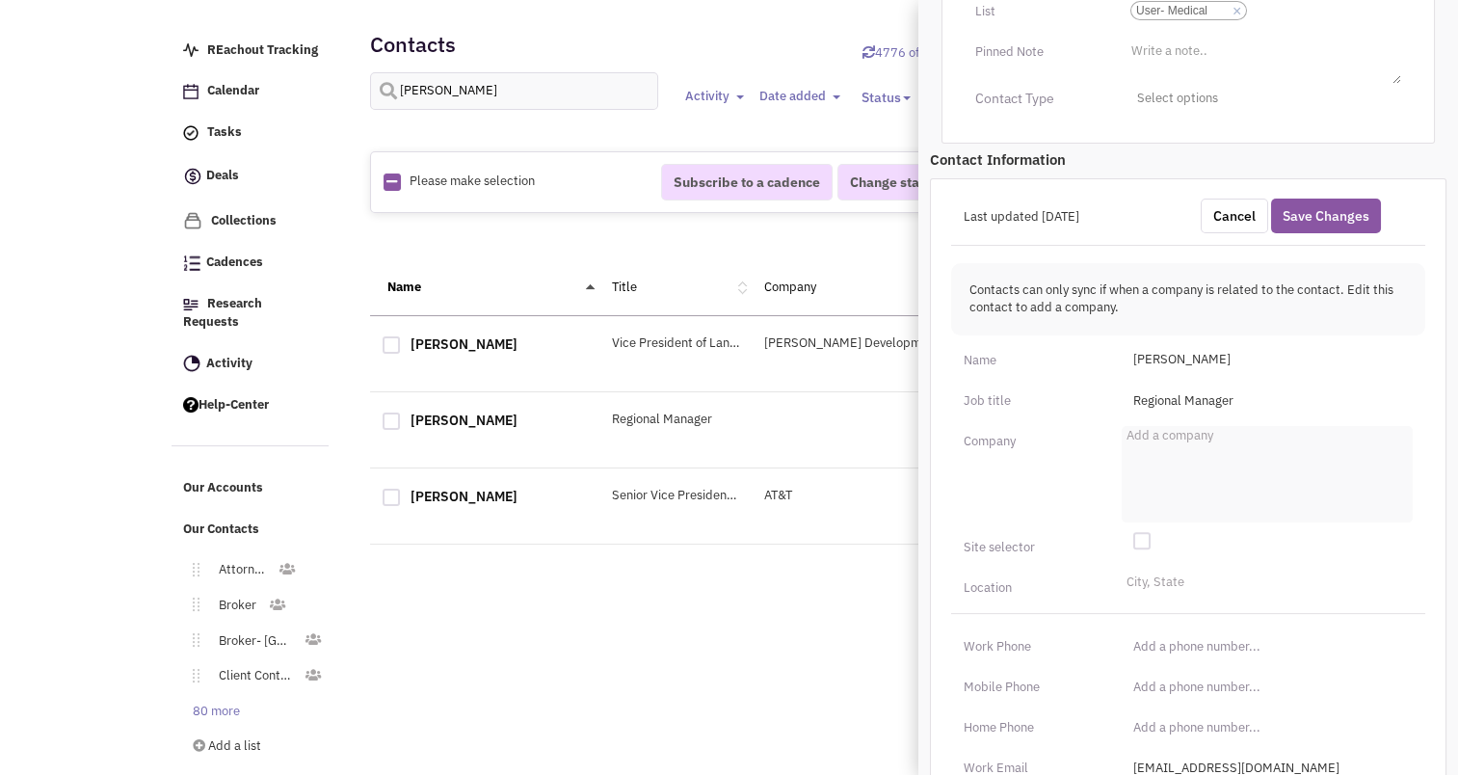
click at [1194, 469] on ul "Add a company" at bounding box center [1266, 474] width 291 height 96
click at [0, 0] on select "Add a company" at bounding box center [0, 0] width 0 height 0
type input "Manor Care"
click at [1206, 501] on ul "Add a company Manor Care" at bounding box center [1266, 474] width 291 height 96
click at [0, 0] on select "Add a company Manor Care" at bounding box center [0, 0] width 0 height 0
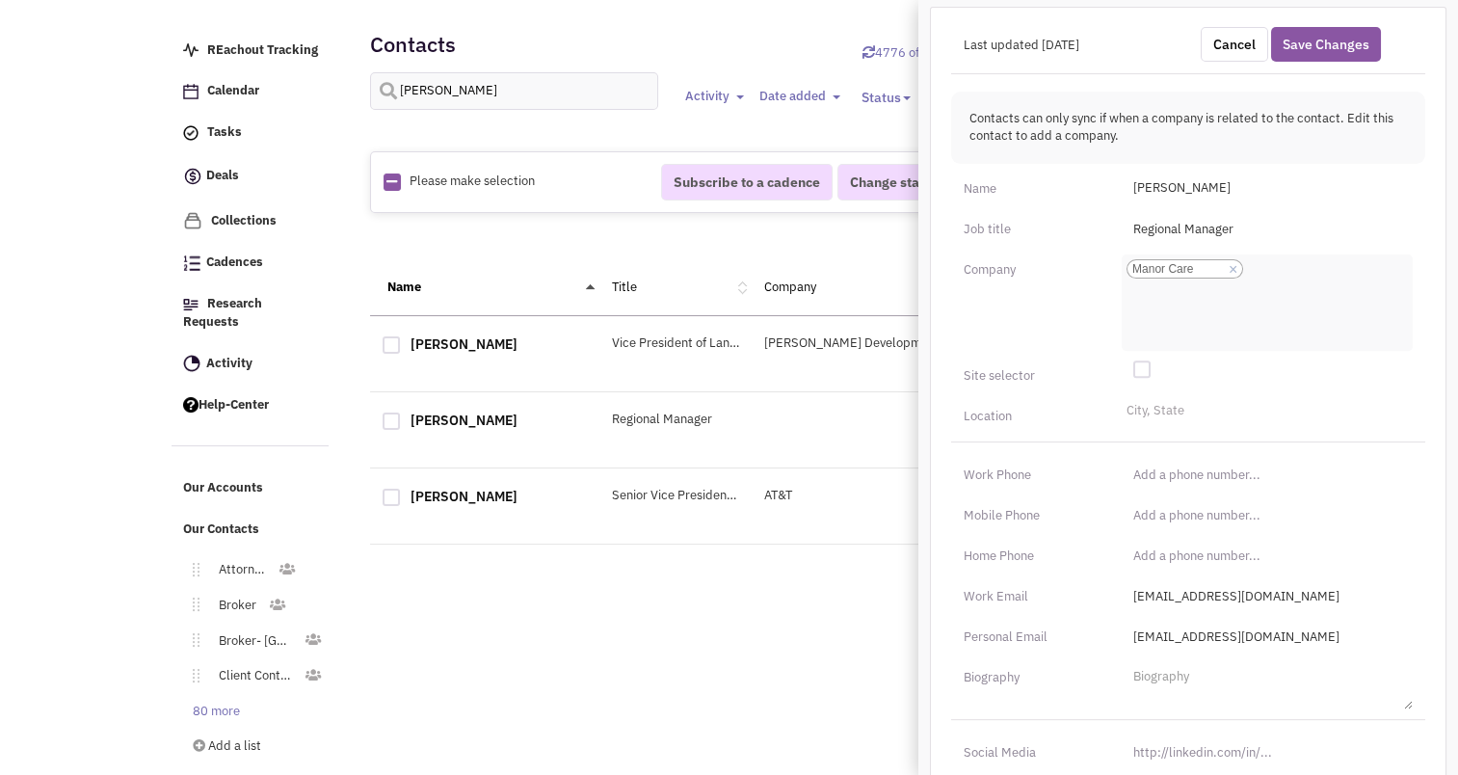
scroll to position [593, 0]
click at [1305, 58] on button "Save Changes" at bounding box center [1326, 40] width 110 height 35
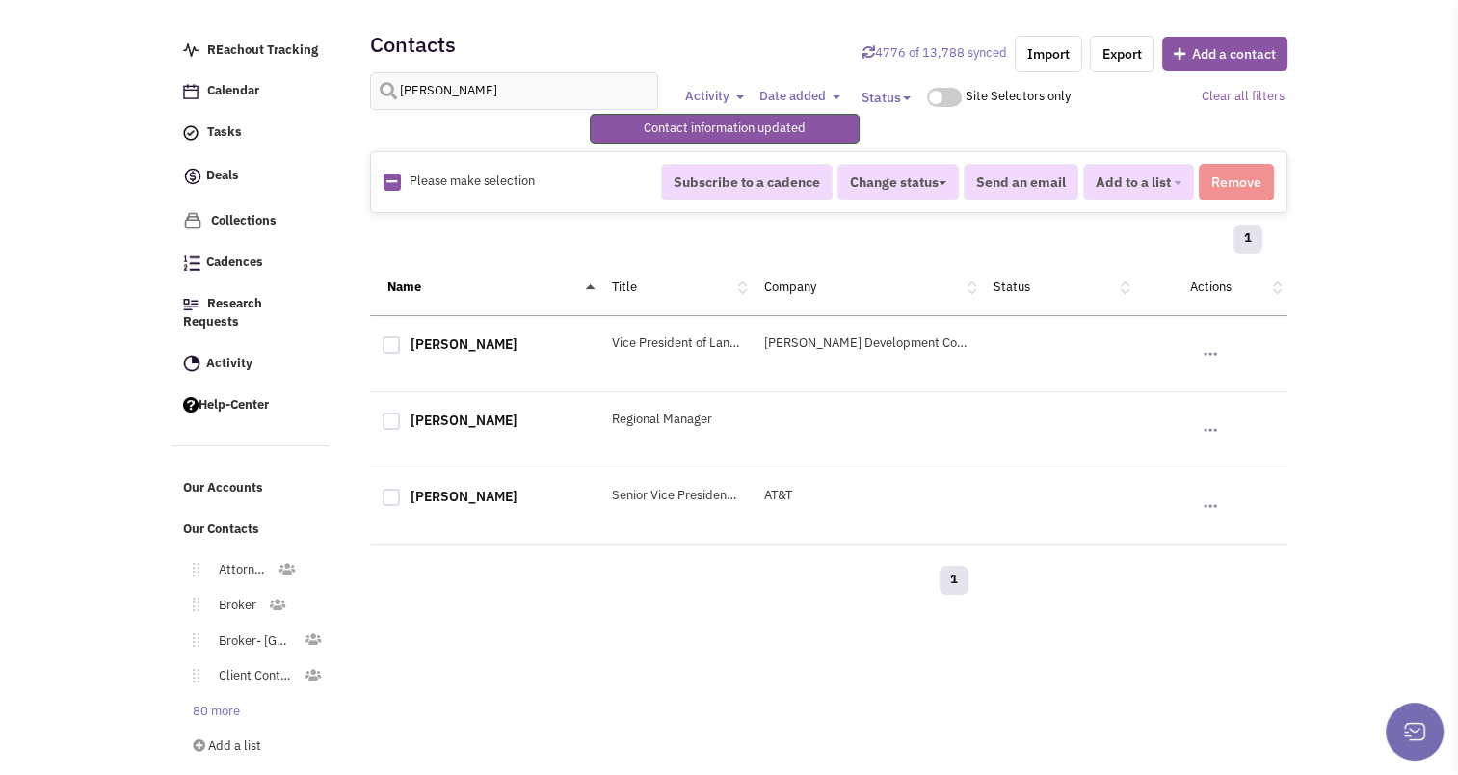
scroll to position [197, 0]
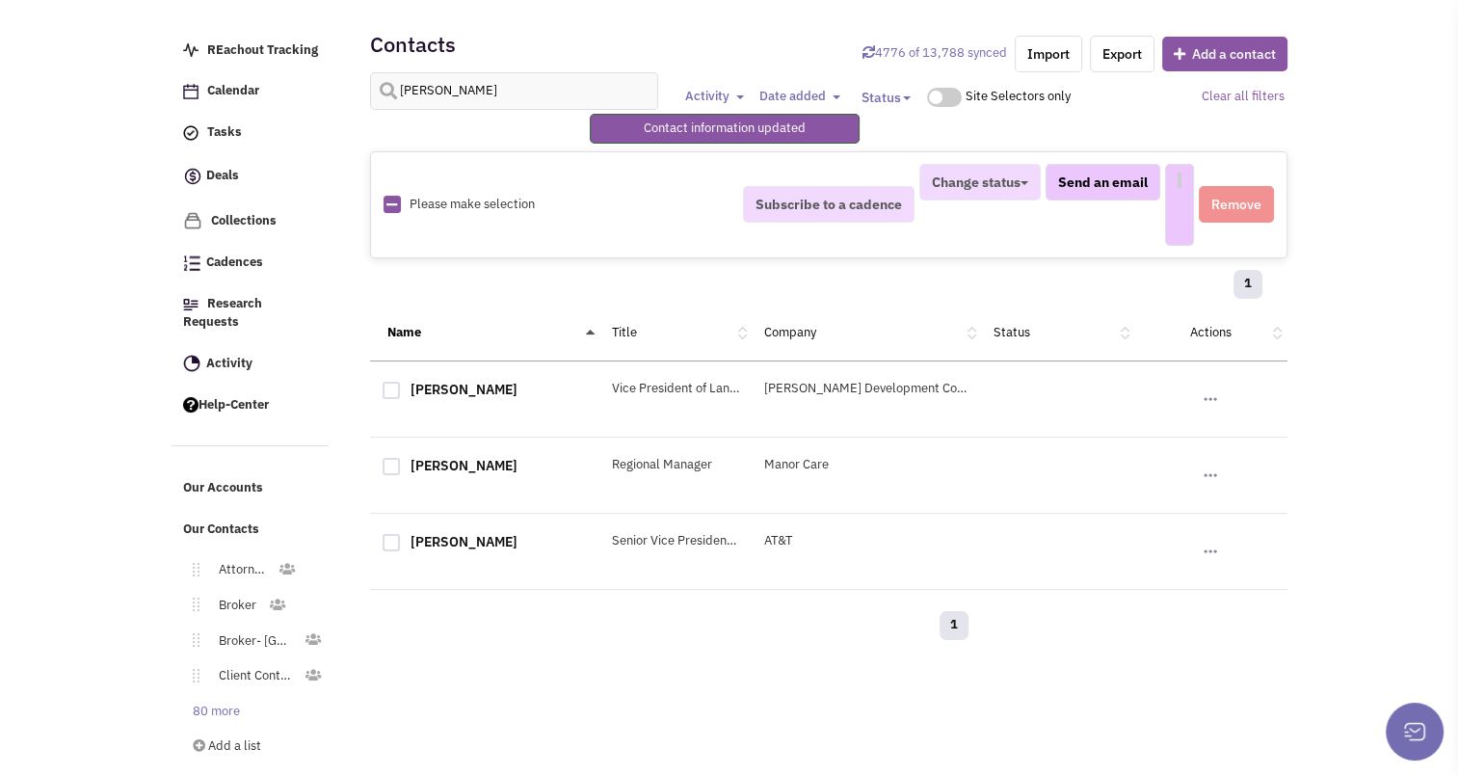
select select
